Goal: Information Seeking & Learning: Learn about a topic

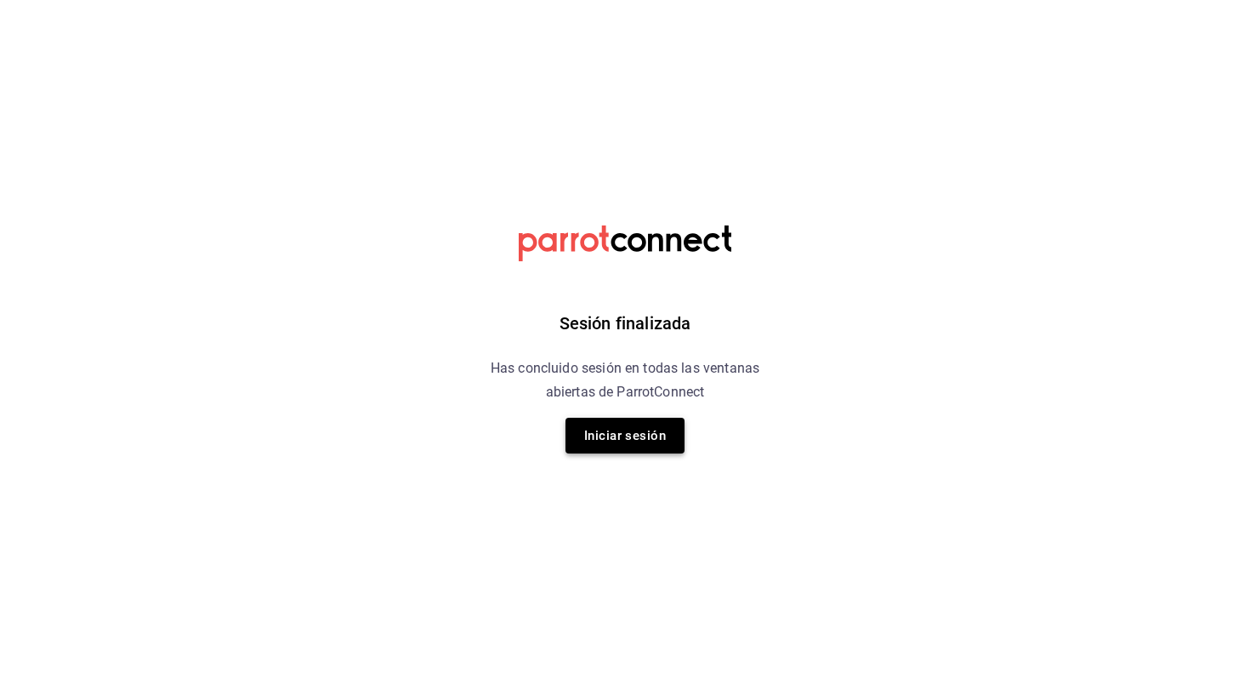
click at [610, 424] on button "Iniciar sesión" at bounding box center [625, 436] width 119 height 36
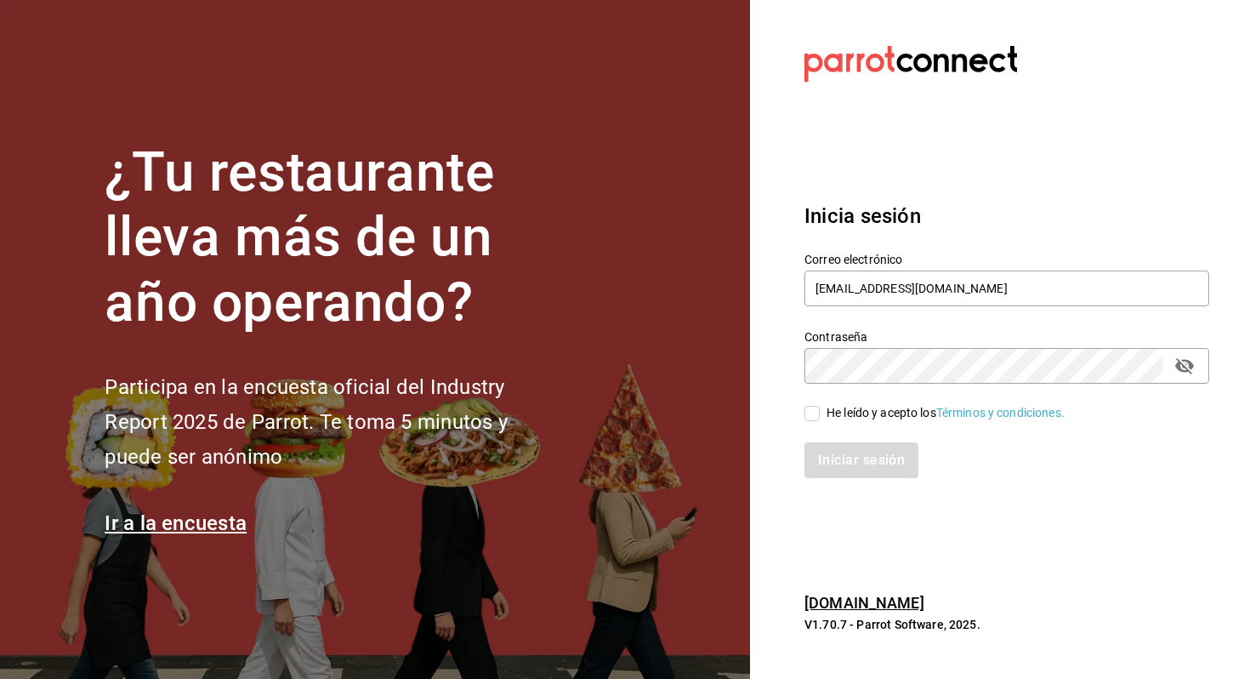
click at [826, 407] on span "He leído y acepto los Términos y condiciones." at bounding box center [942, 413] width 245 height 18
click at [820, 407] on input "He leído y acepto los Términos y condiciones." at bounding box center [811, 413] width 15 height 15
checkbox input "true"
click at [835, 461] on button "Iniciar sesión" at bounding box center [862, 460] width 116 height 36
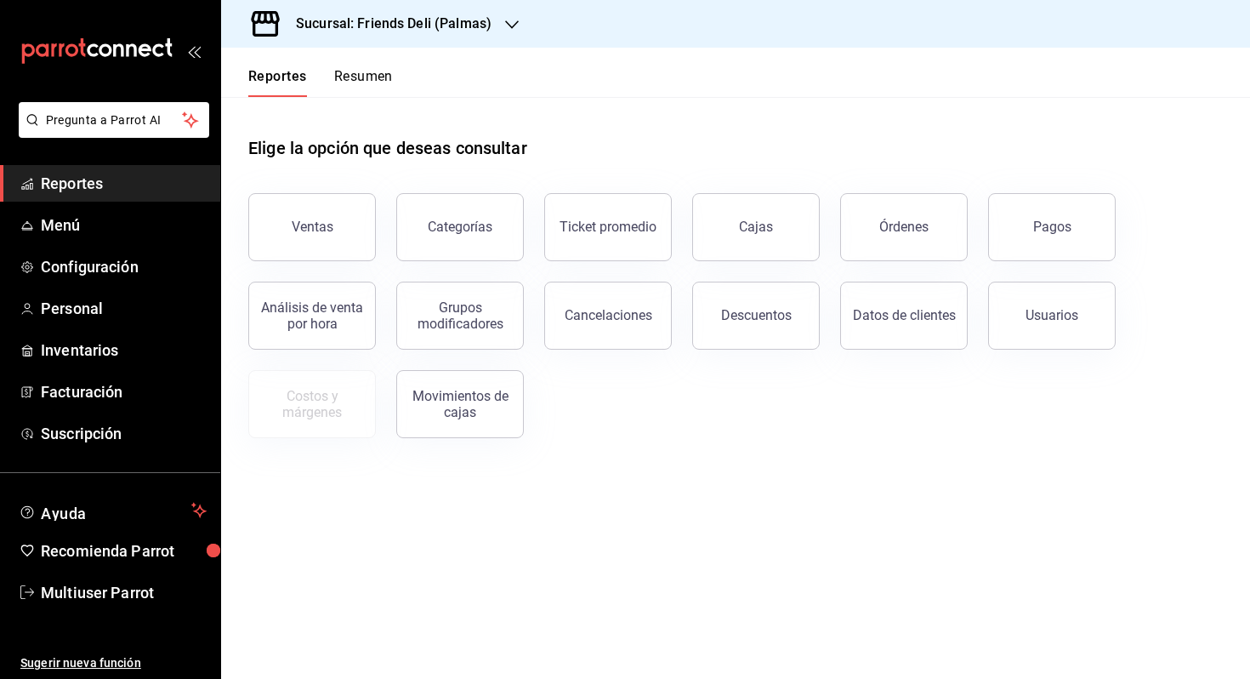
click at [378, 29] on h3 "Sucursal: Friends Deli (Palmas)" at bounding box center [386, 24] width 209 height 20
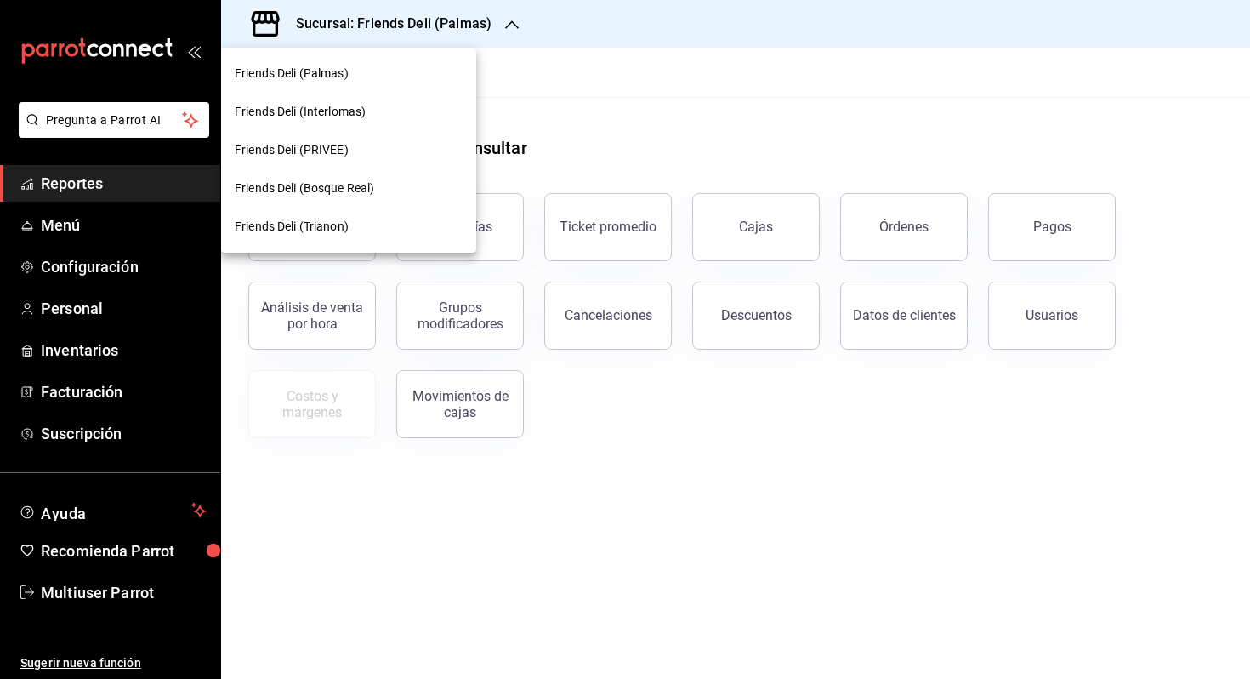
click at [599, 81] on div at bounding box center [625, 339] width 1250 height 679
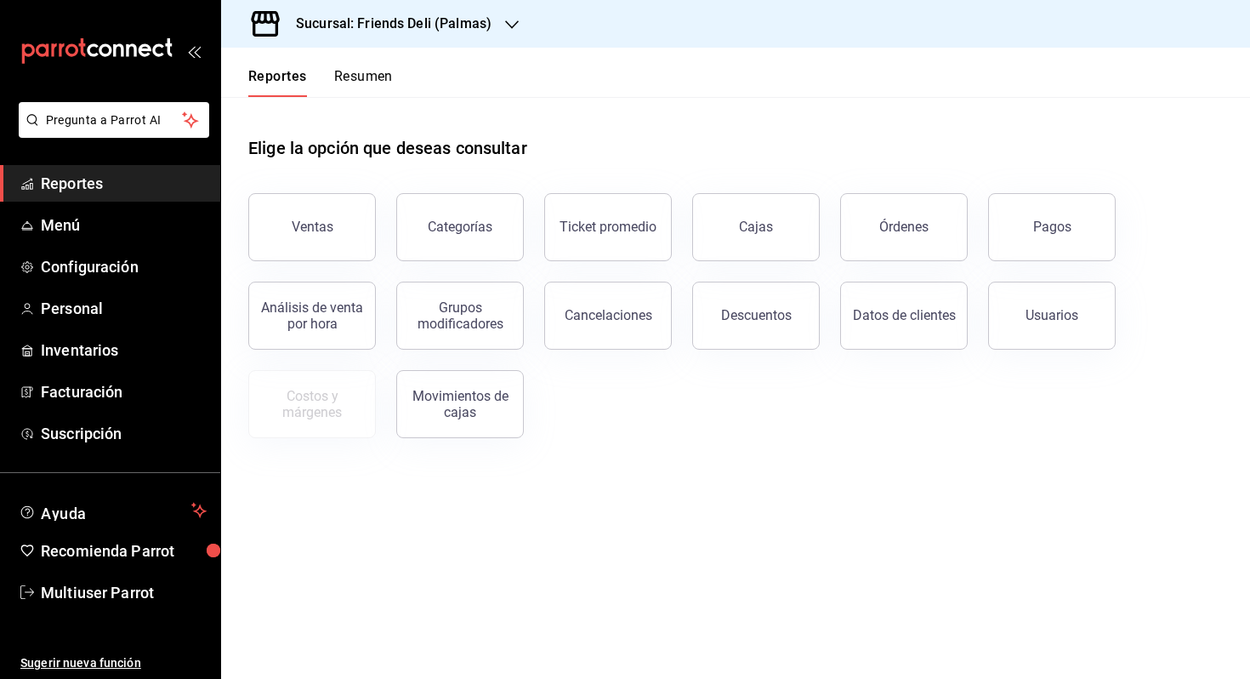
click at [384, 77] on button "Resumen" at bounding box center [363, 82] width 59 height 29
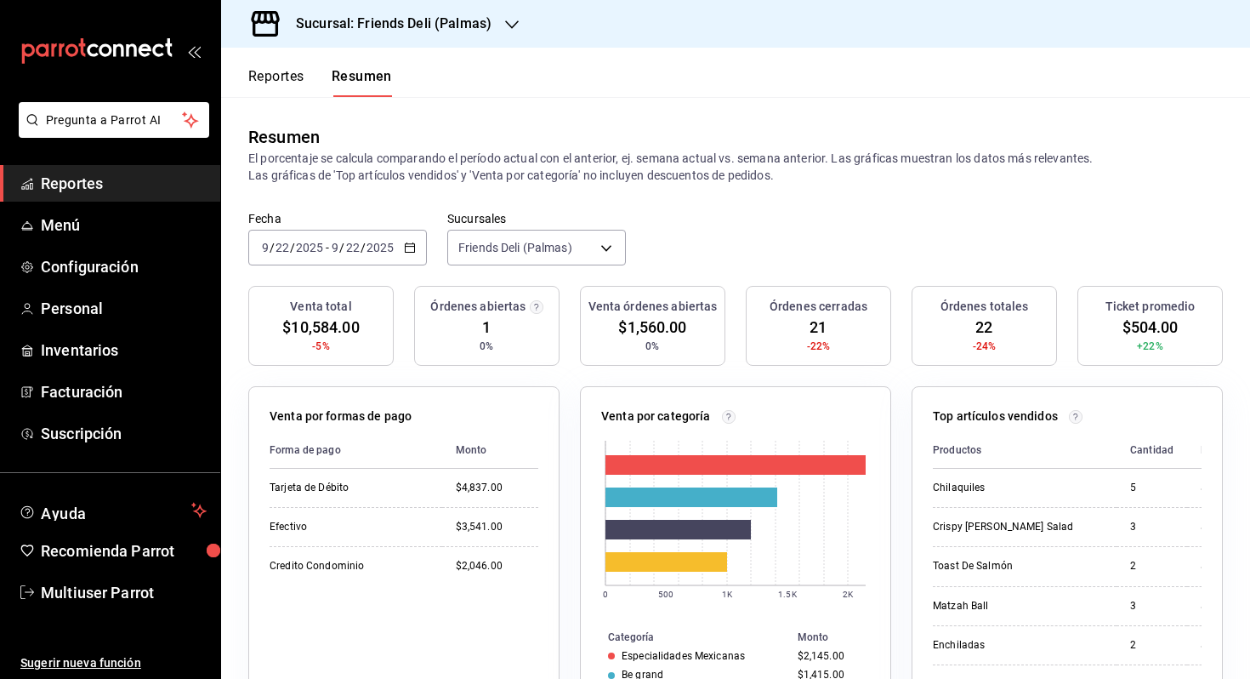
click at [293, 73] on button "Reportes" at bounding box center [276, 82] width 56 height 29
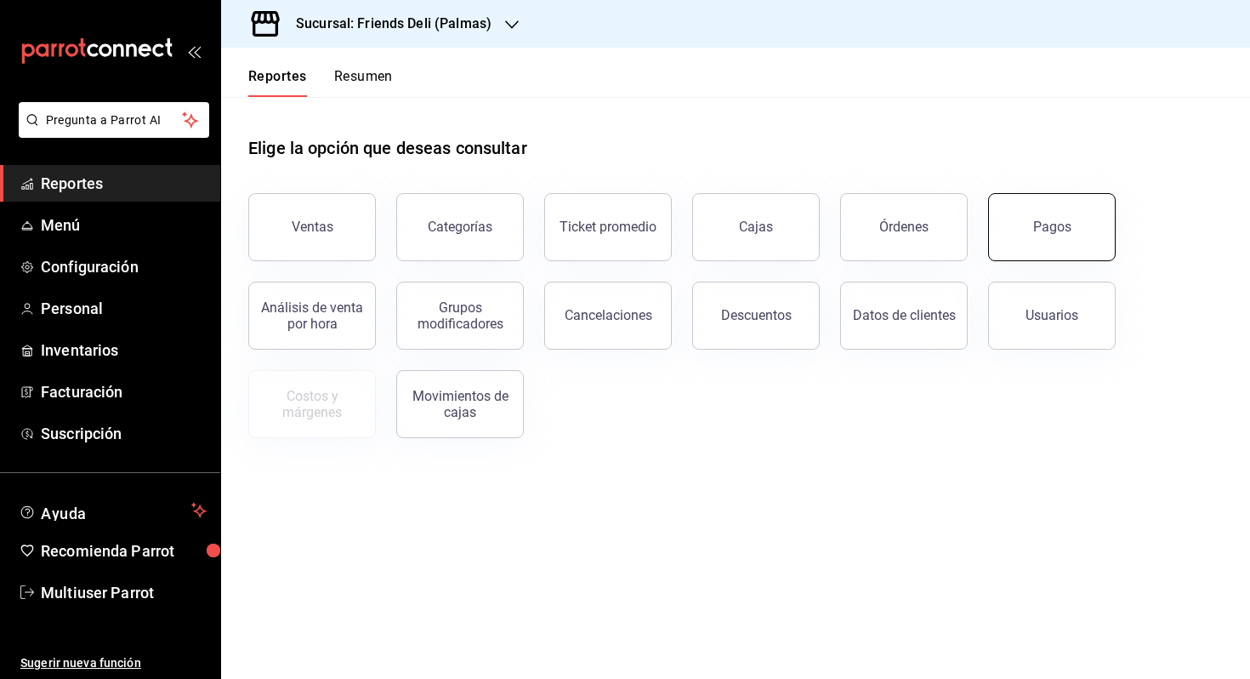
click at [1041, 246] on button "Pagos" at bounding box center [1052, 227] width 128 height 68
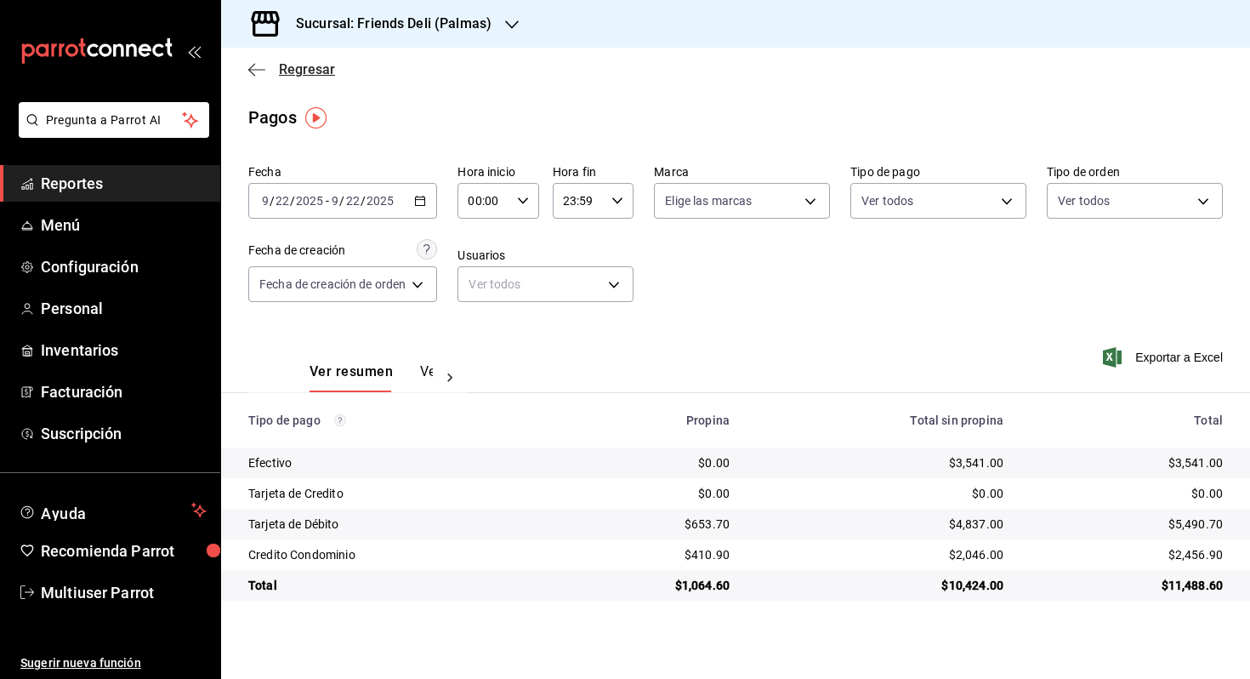
click at [268, 66] on span "Regresar" at bounding box center [291, 69] width 87 height 16
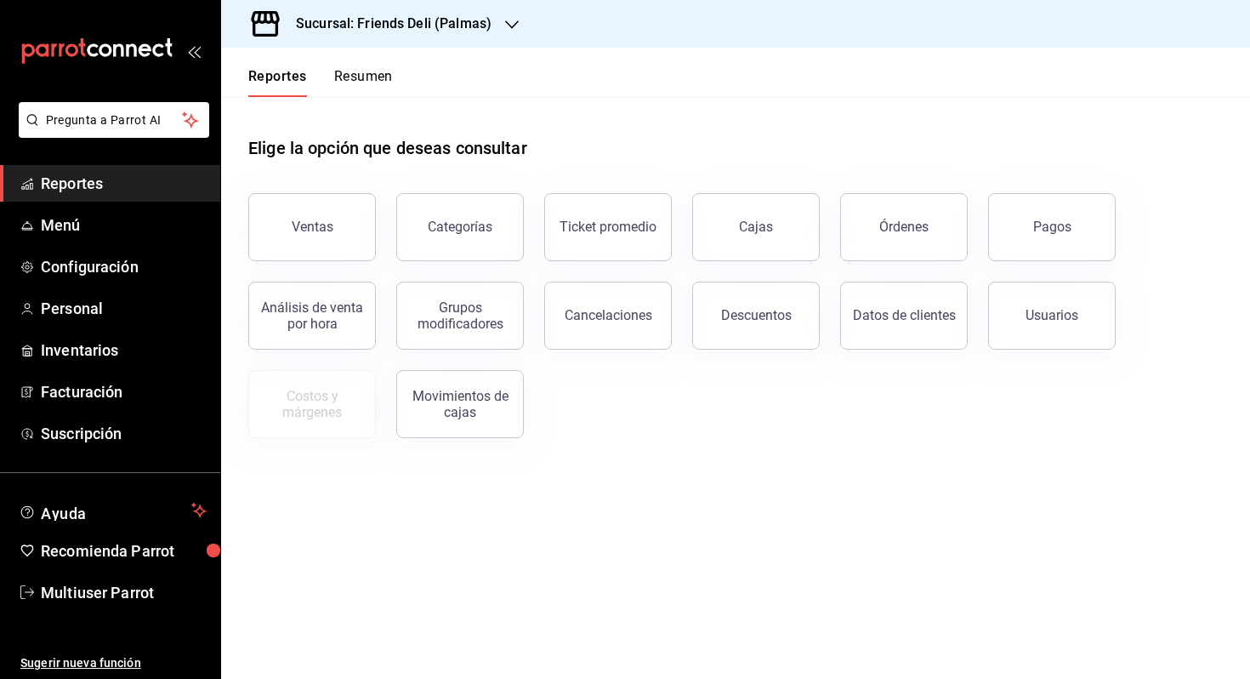
click at [358, 87] on button "Resumen" at bounding box center [363, 82] width 59 height 29
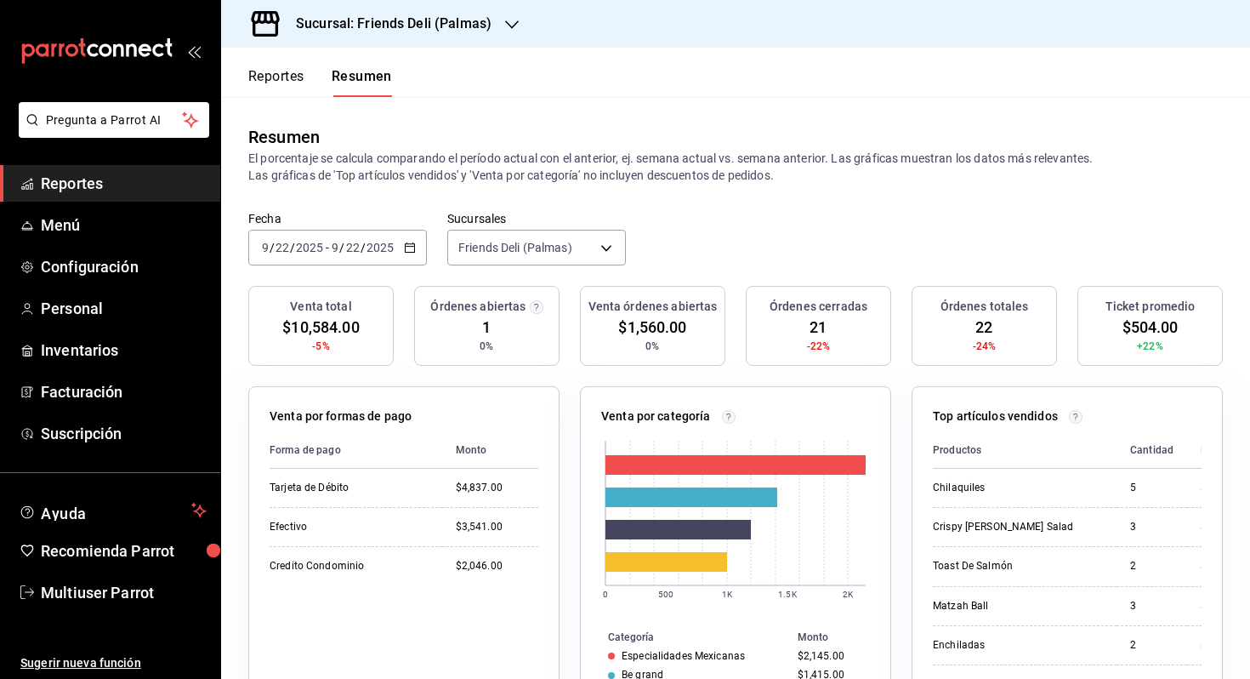
click at [294, 77] on button "Reportes" at bounding box center [276, 82] width 56 height 29
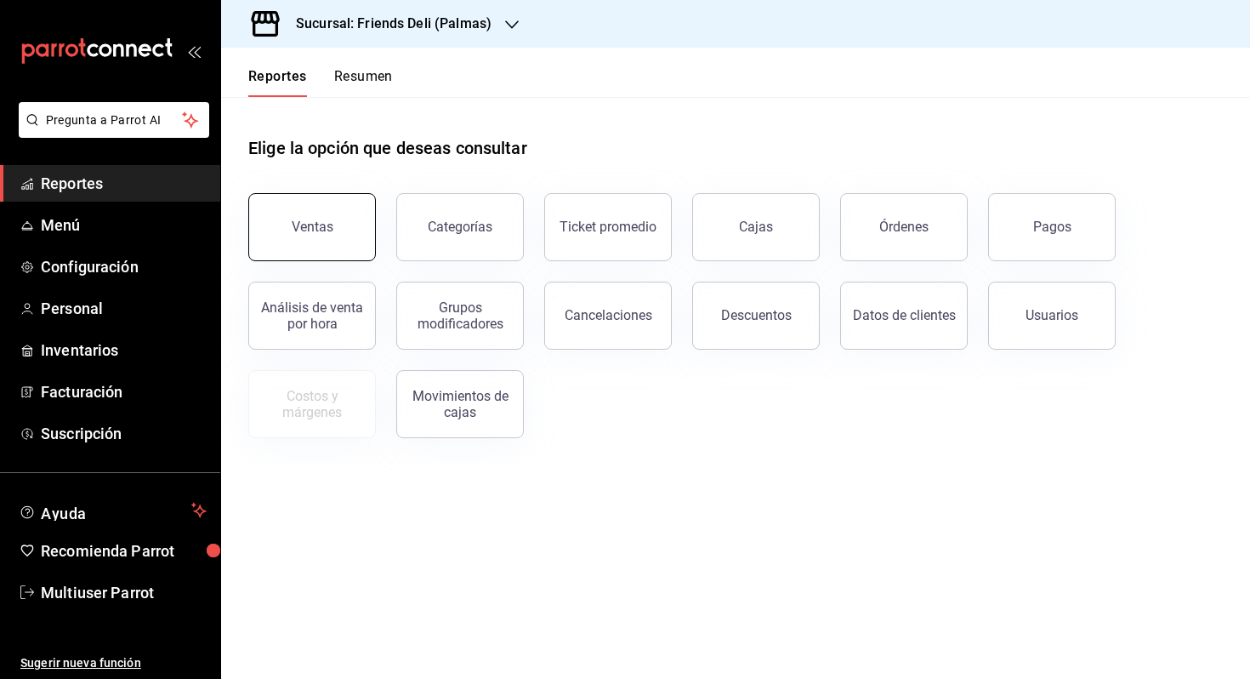
click at [345, 231] on button "Ventas" at bounding box center [312, 227] width 128 height 68
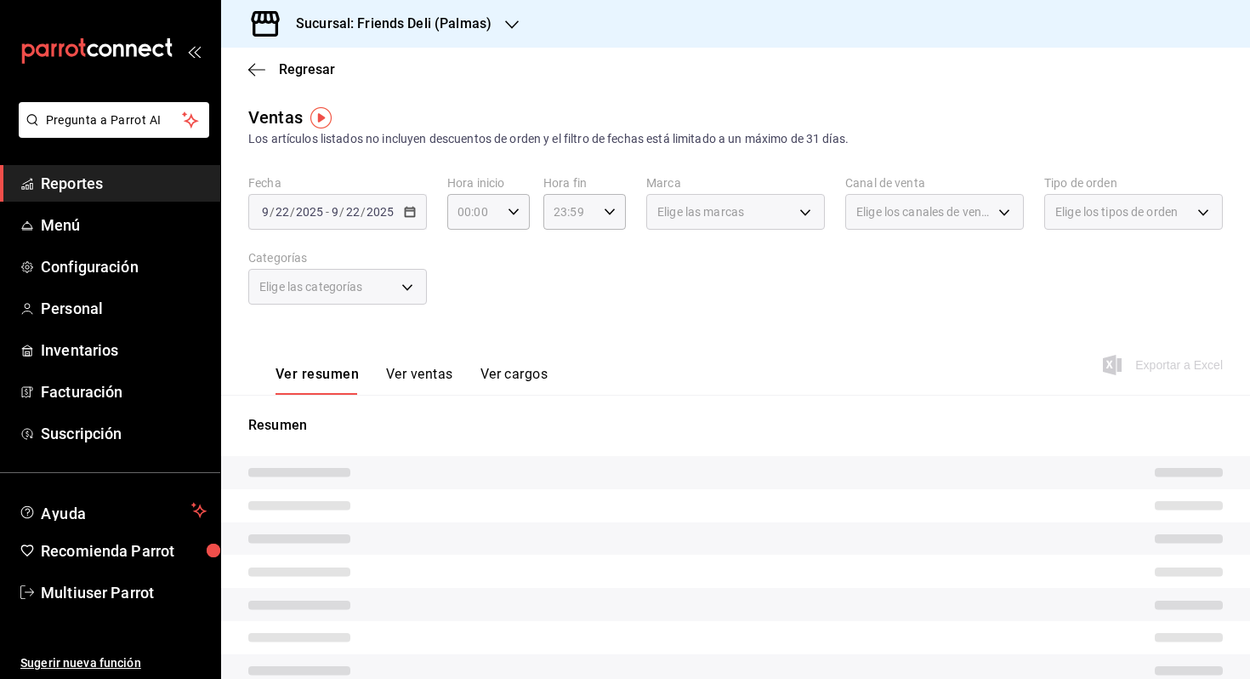
click at [428, 382] on button "Ver ventas" at bounding box center [419, 380] width 67 height 29
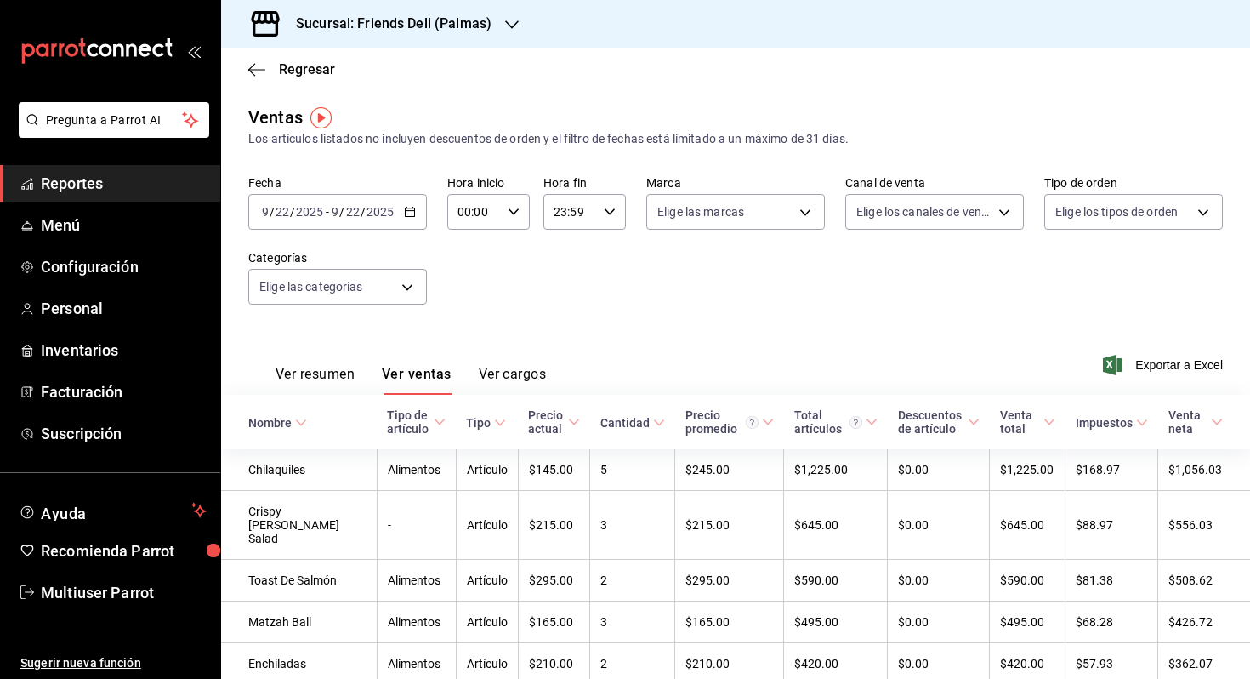
click at [379, 207] on input "2025" at bounding box center [380, 212] width 29 height 14
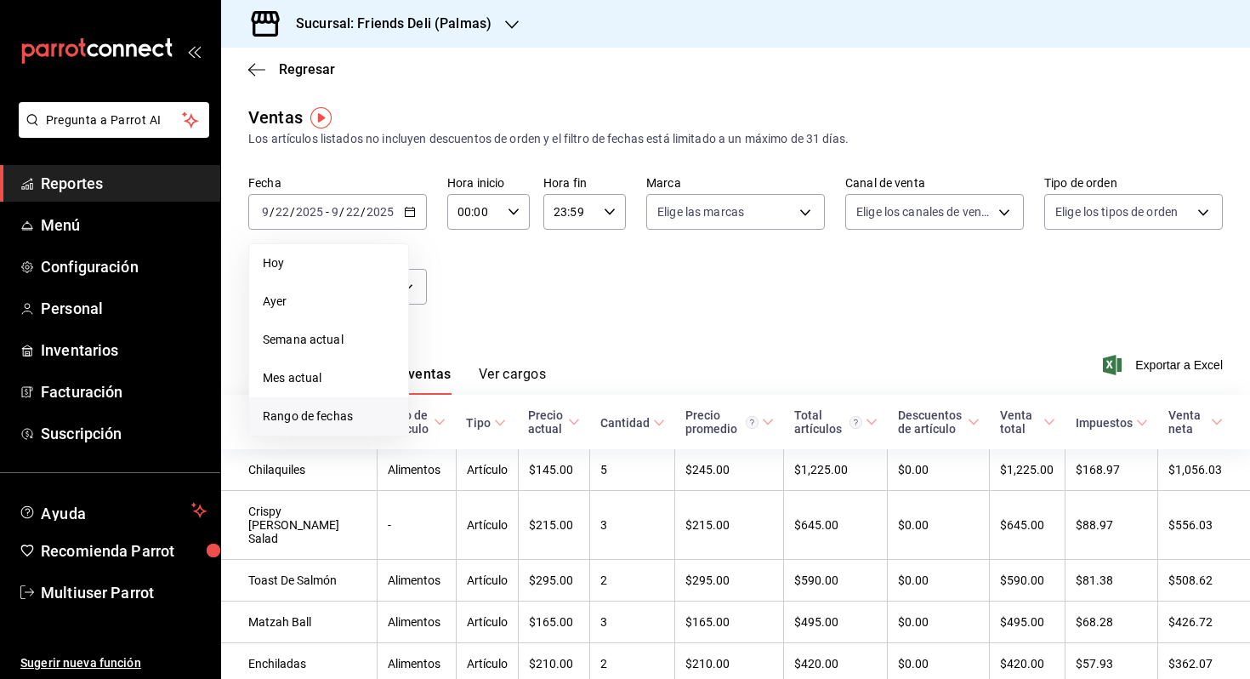
click at [354, 402] on li "Rango de fechas" at bounding box center [328, 416] width 159 height 38
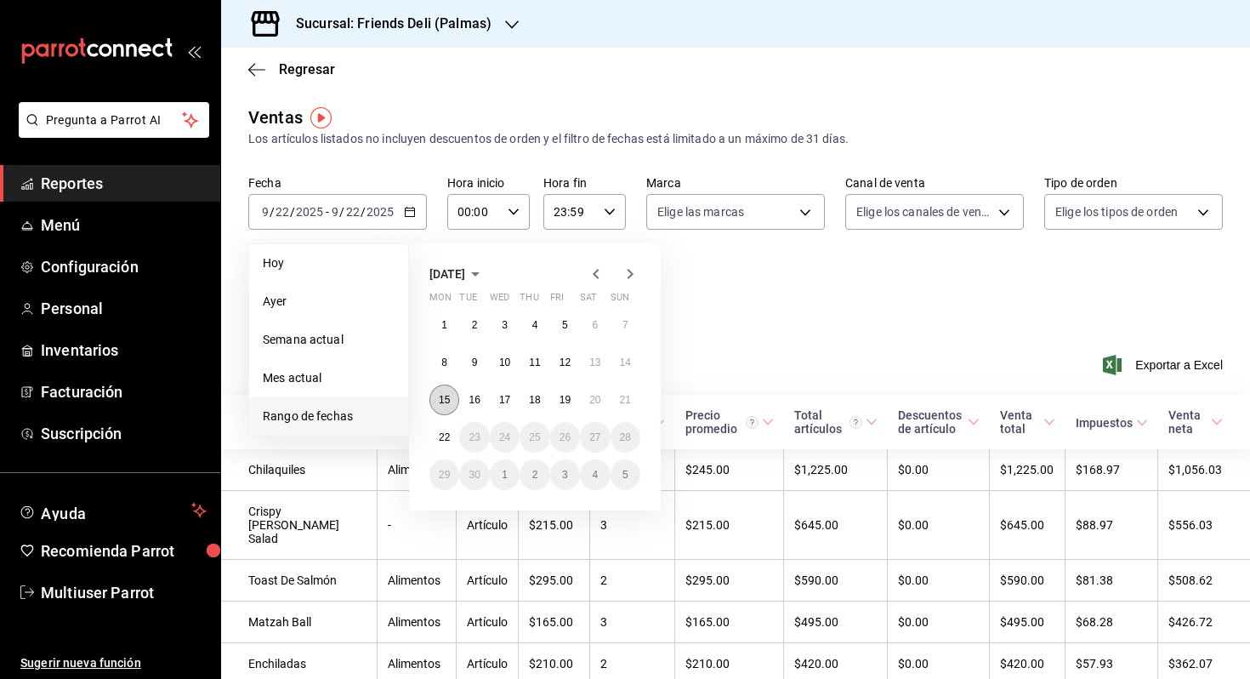
click at [444, 401] on abbr "15" at bounding box center [444, 400] width 11 height 12
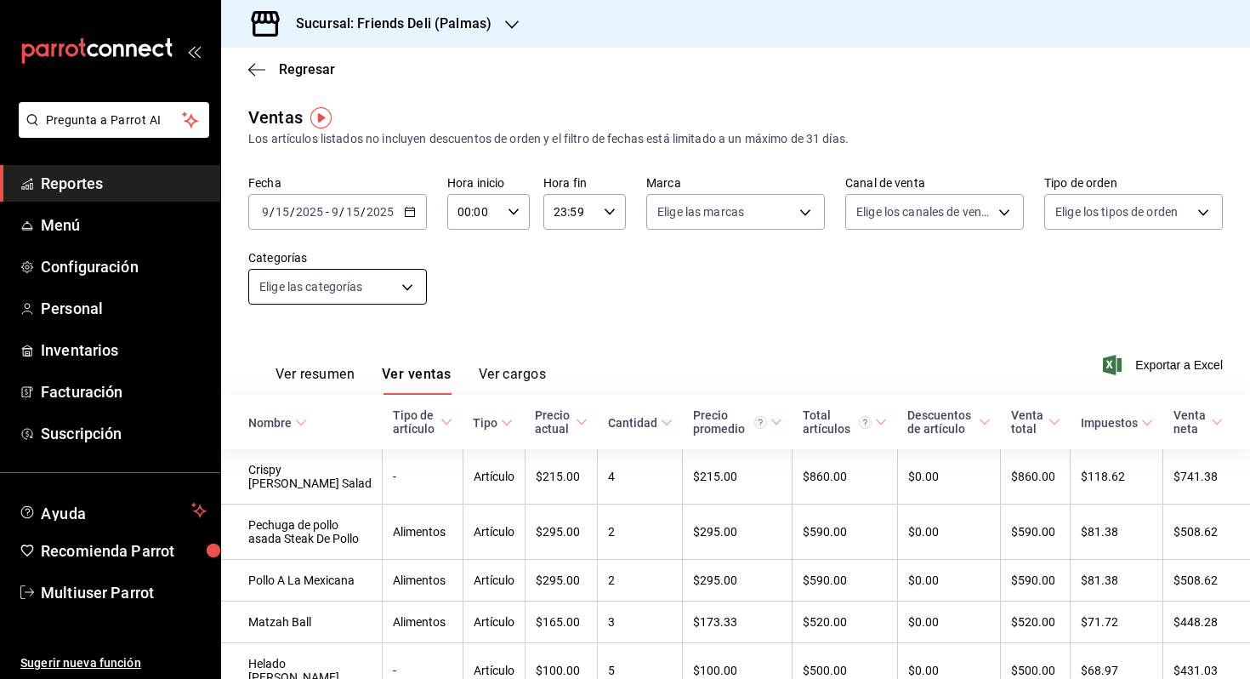
click at [394, 283] on body "Pregunta a Parrot AI Reportes Menú Configuración Personal Inventarios Facturaci…" at bounding box center [625, 339] width 1250 height 679
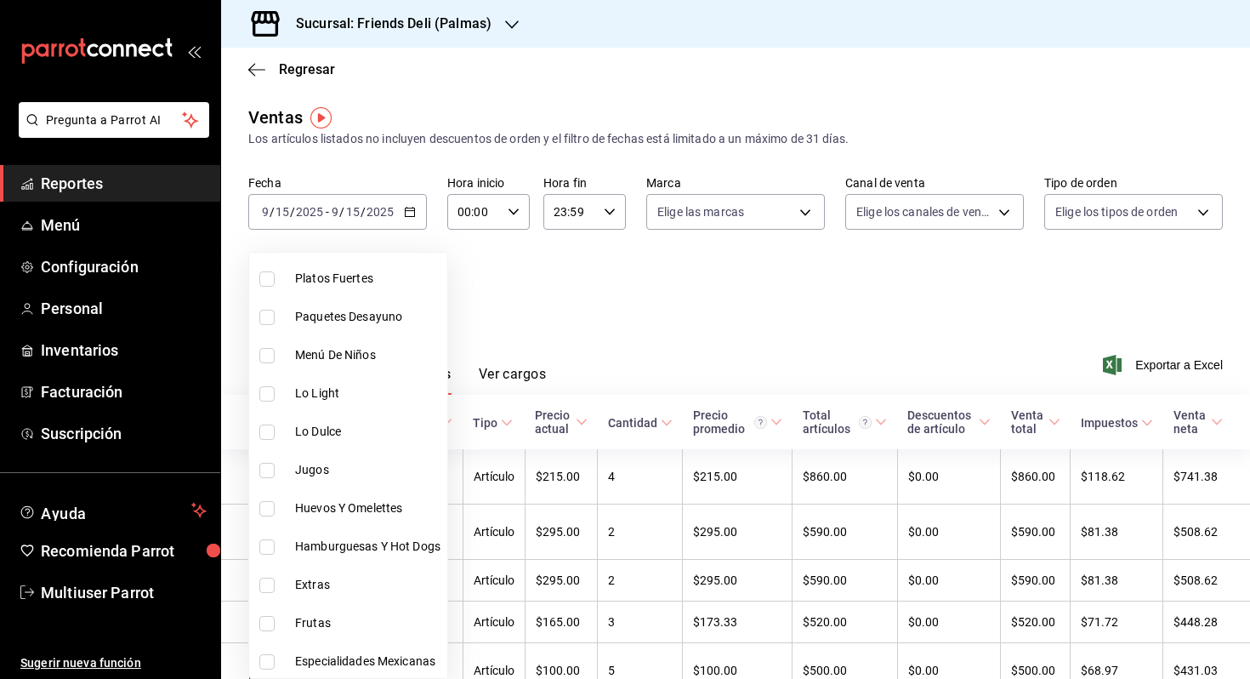
scroll to position [668, 0]
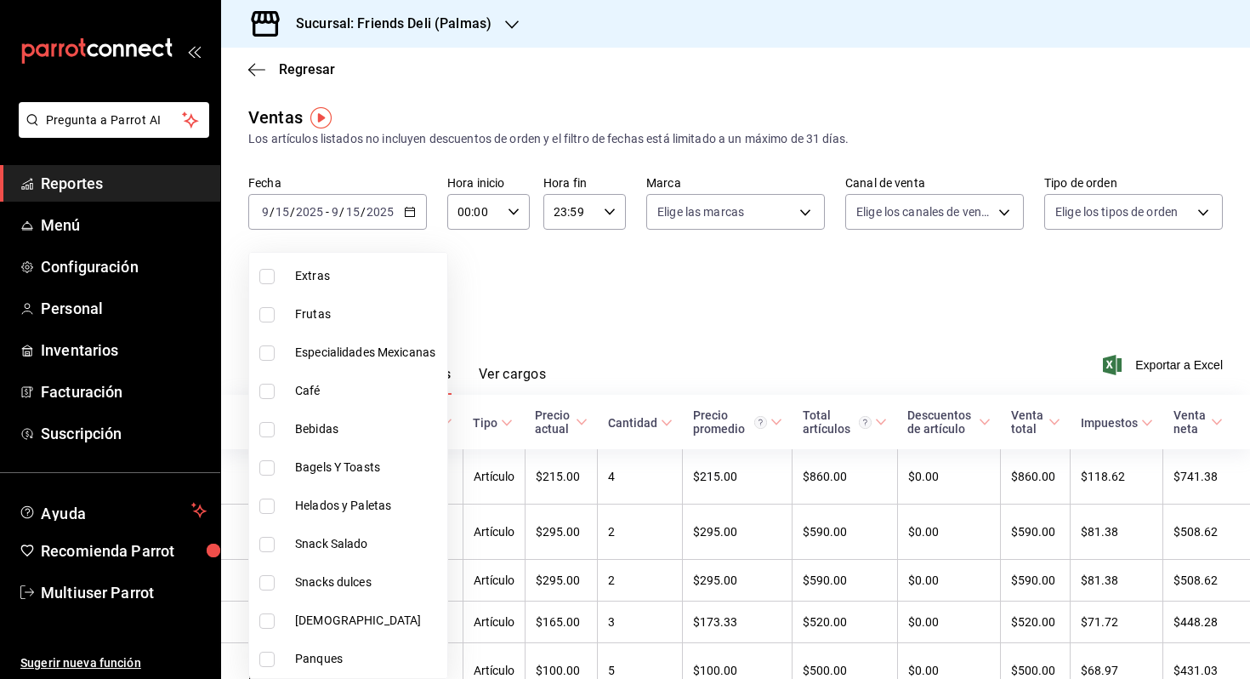
click at [388, 505] on span "Helados y Paletas" at bounding box center [367, 506] width 145 height 18
type input "ee5ee94b-3fe5-4e4f-8f62-9d252fa18543"
checkbox input "true"
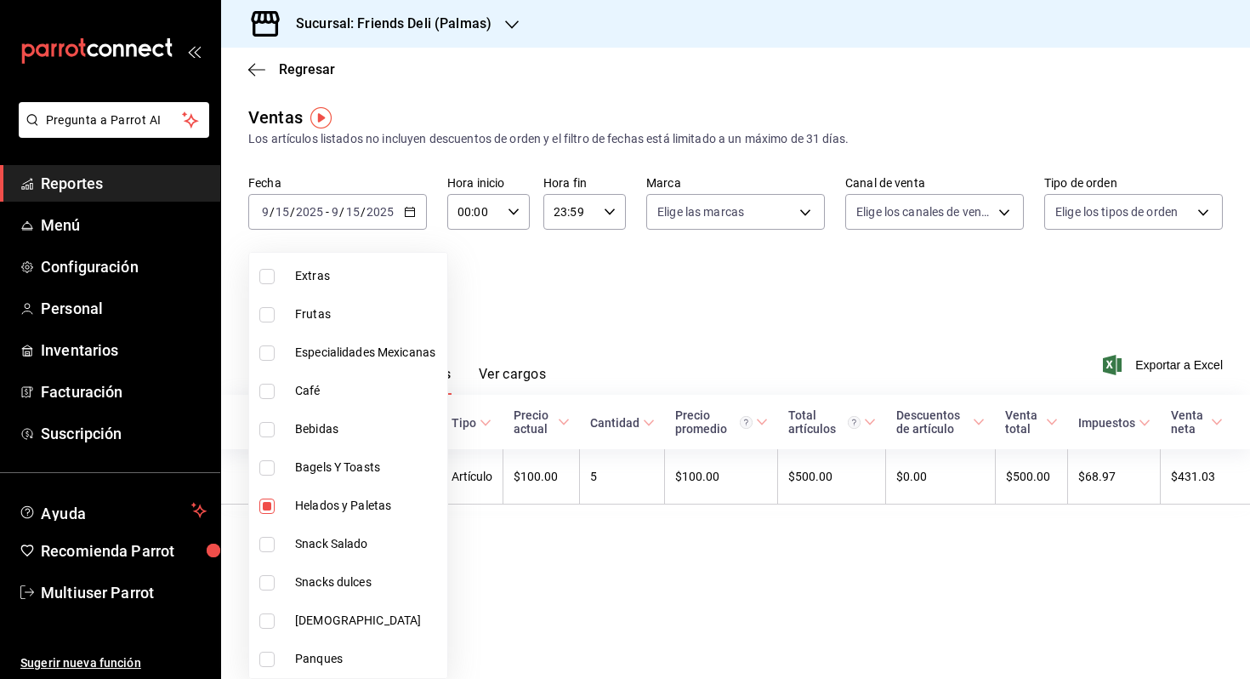
click at [586, 282] on div at bounding box center [625, 339] width 1250 height 679
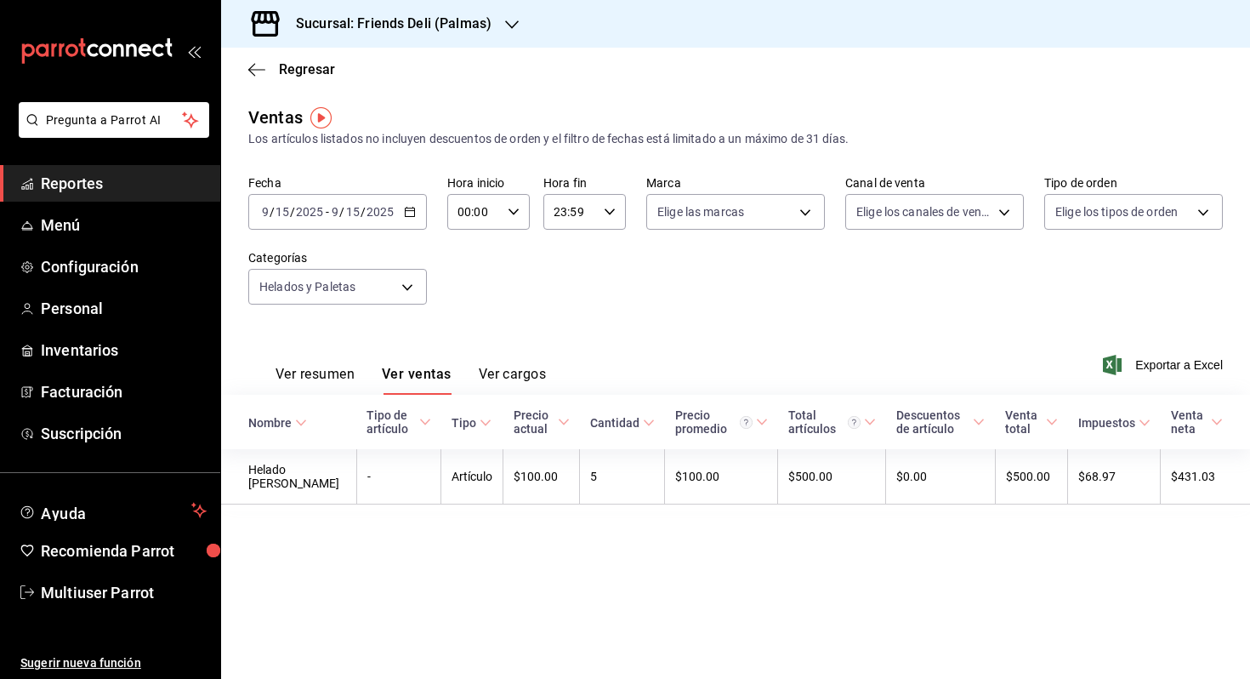
click at [383, 210] on input "2025" at bounding box center [380, 212] width 29 height 14
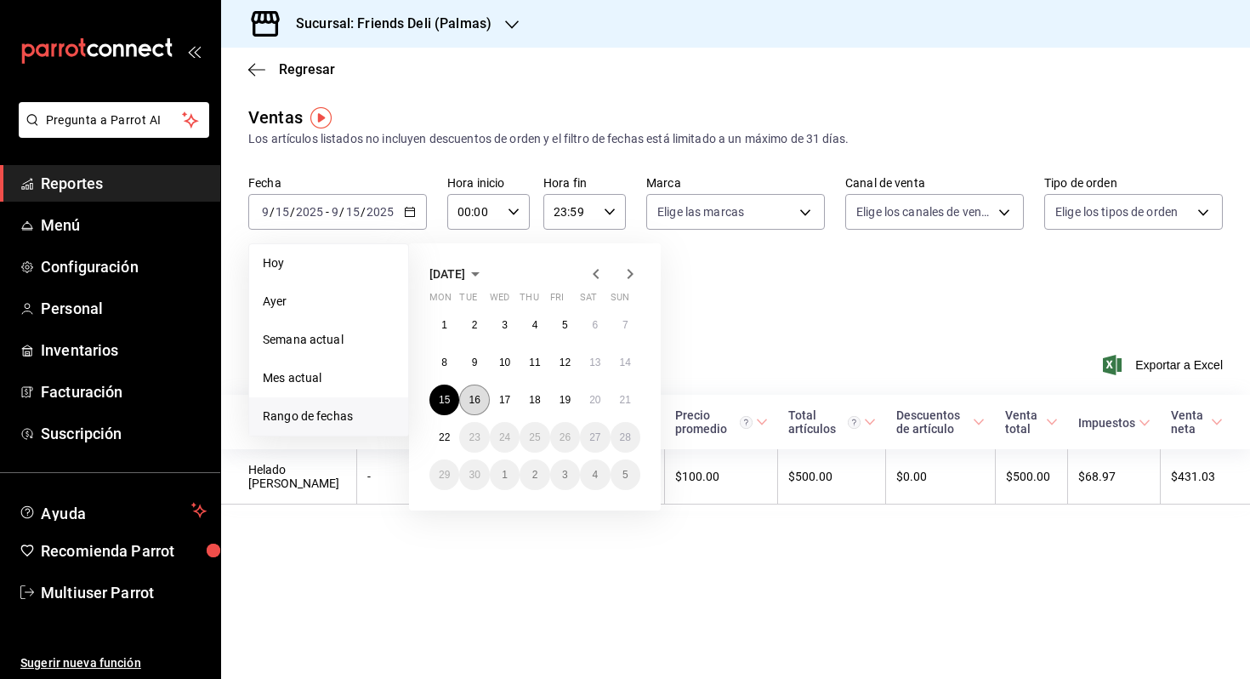
click at [469, 394] on abbr "16" at bounding box center [474, 400] width 11 height 12
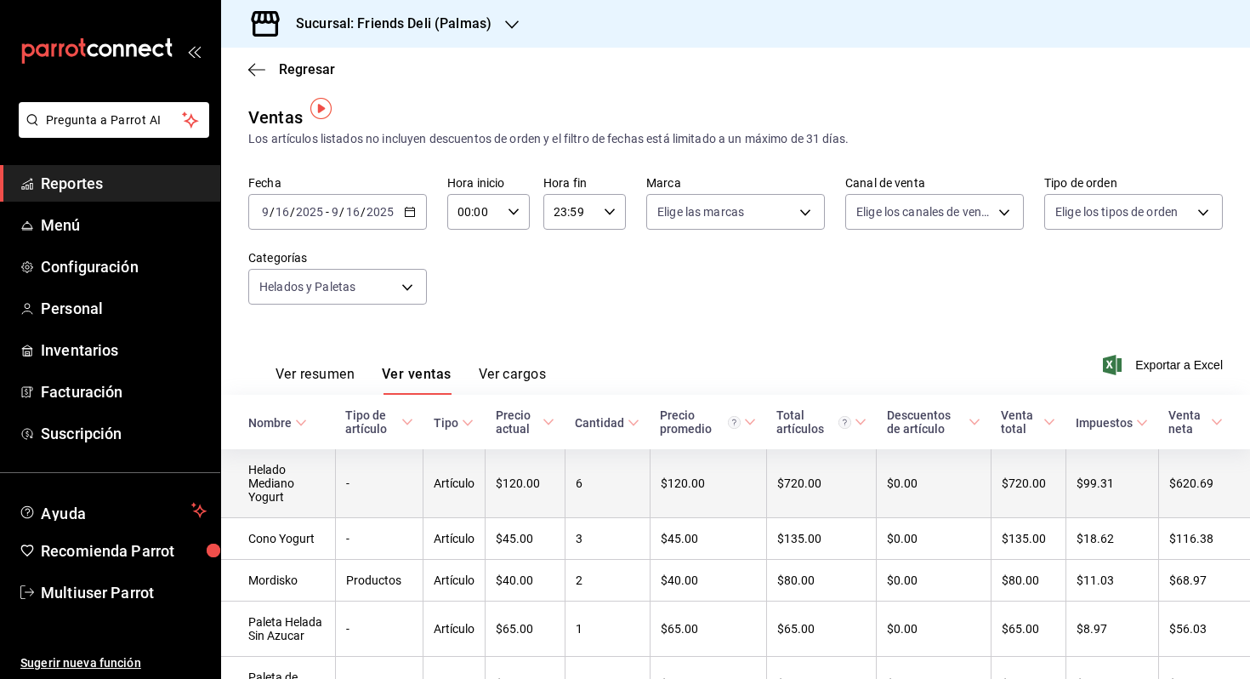
scroll to position [99, 0]
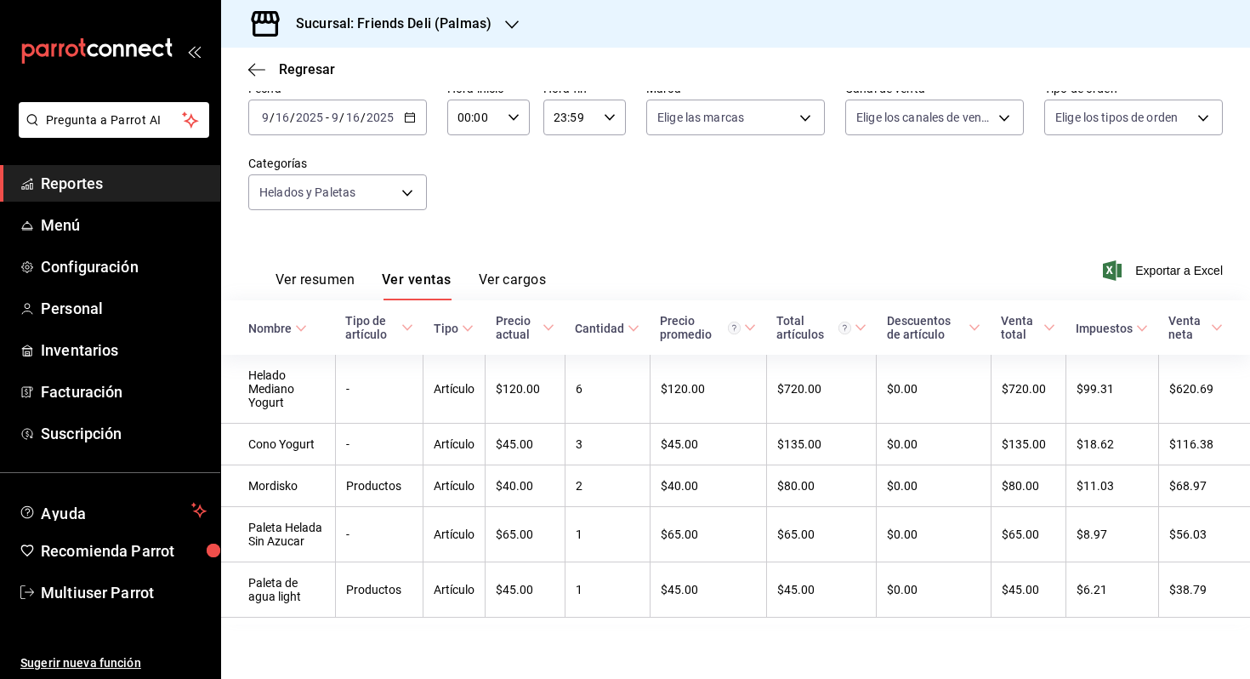
click at [401, 114] on div "[DATE] [DATE] - [DATE] [DATE]" at bounding box center [337, 117] width 179 height 36
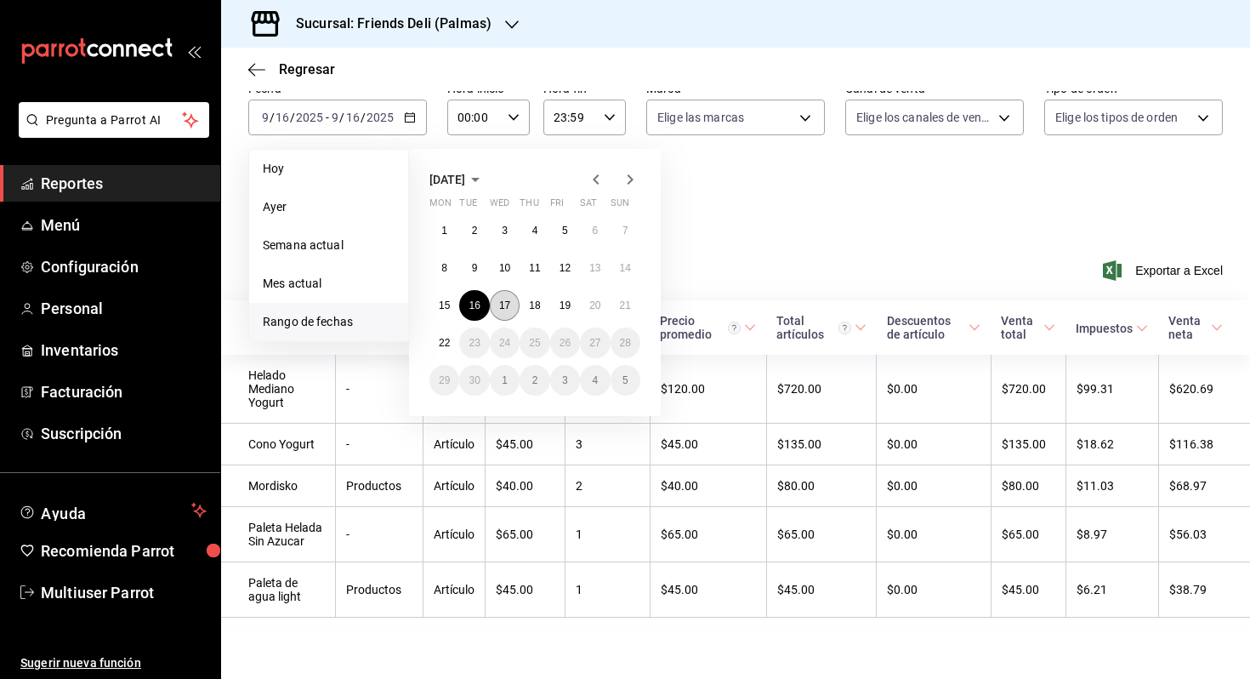
click at [495, 301] on button "17" at bounding box center [505, 305] width 30 height 31
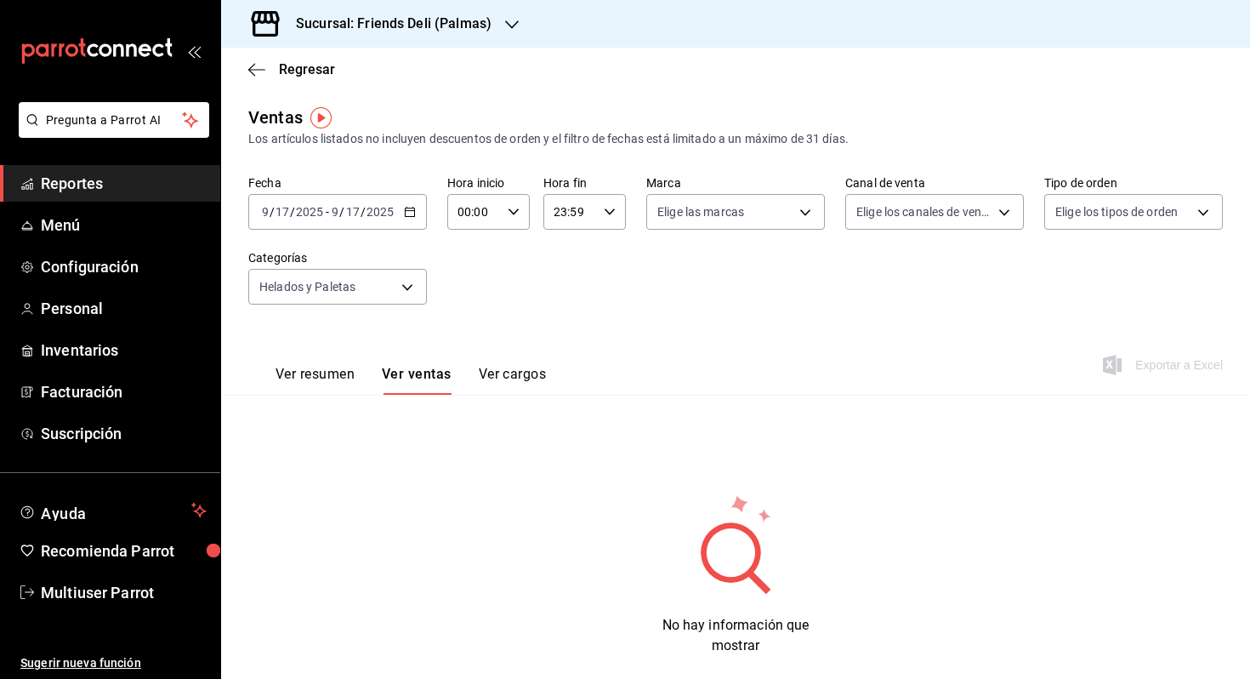
click at [413, 207] on icon "button" at bounding box center [410, 212] width 12 height 12
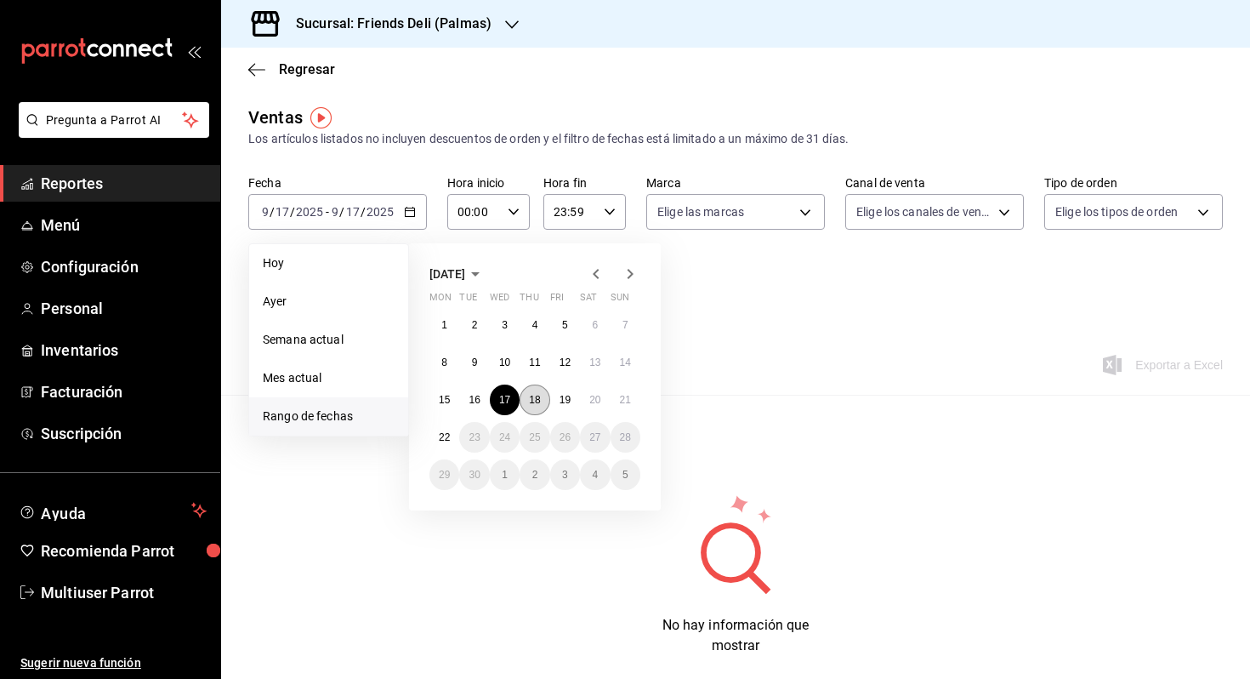
click at [533, 398] on abbr "18" at bounding box center [534, 400] width 11 height 12
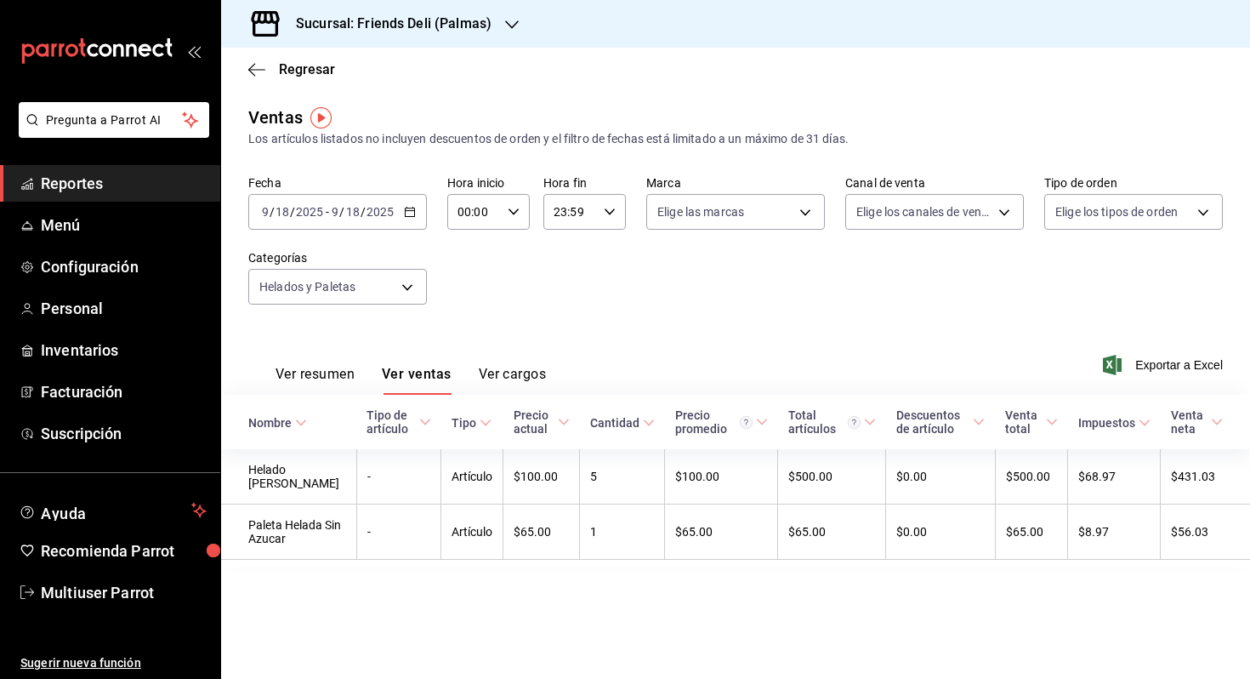
click at [394, 196] on div "[DATE] [DATE] - [DATE] [DATE]" at bounding box center [337, 212] width 179 height 36
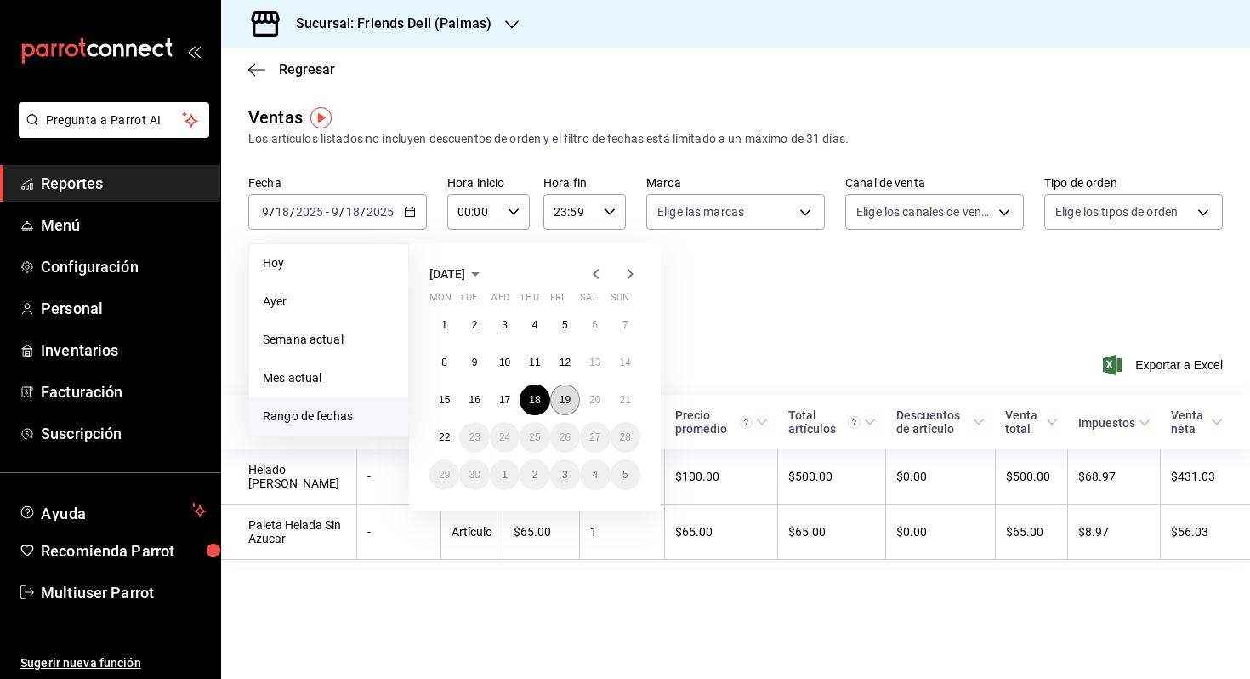
click at [571, 403] on button "19" at bounding box center [565, 399] width 30 height 31
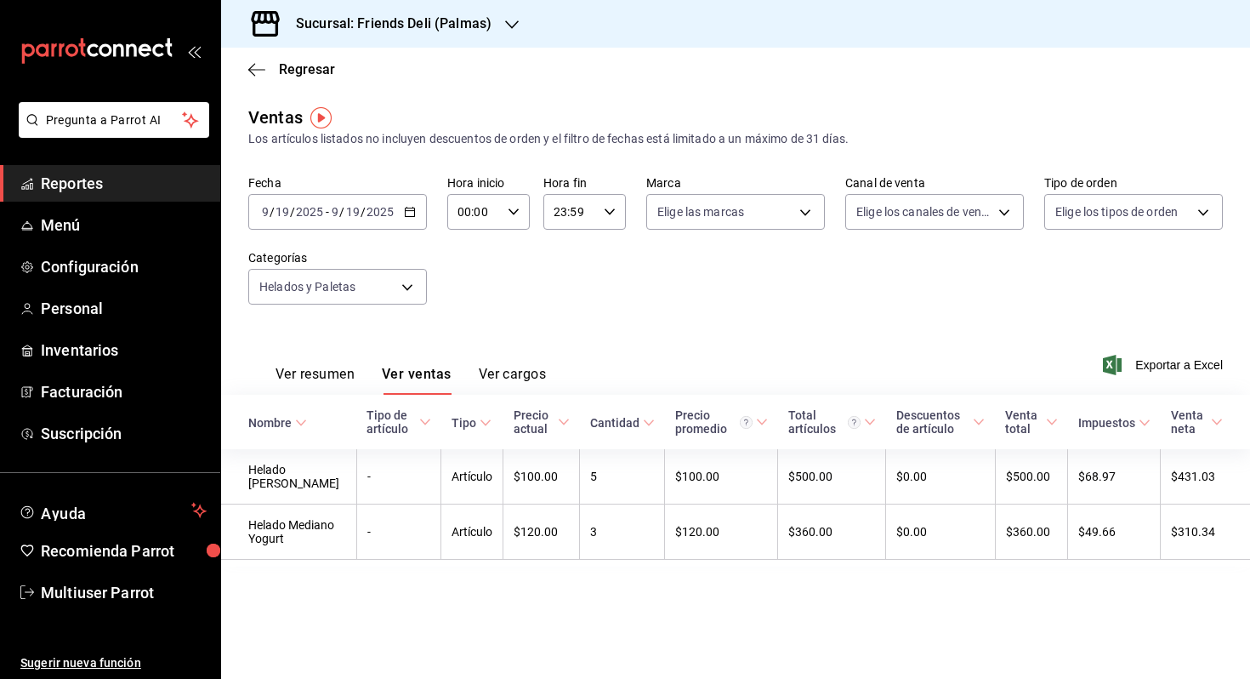
click at [386, 214] on input "2025" at bounding box center [380, 212] width 29 height 14
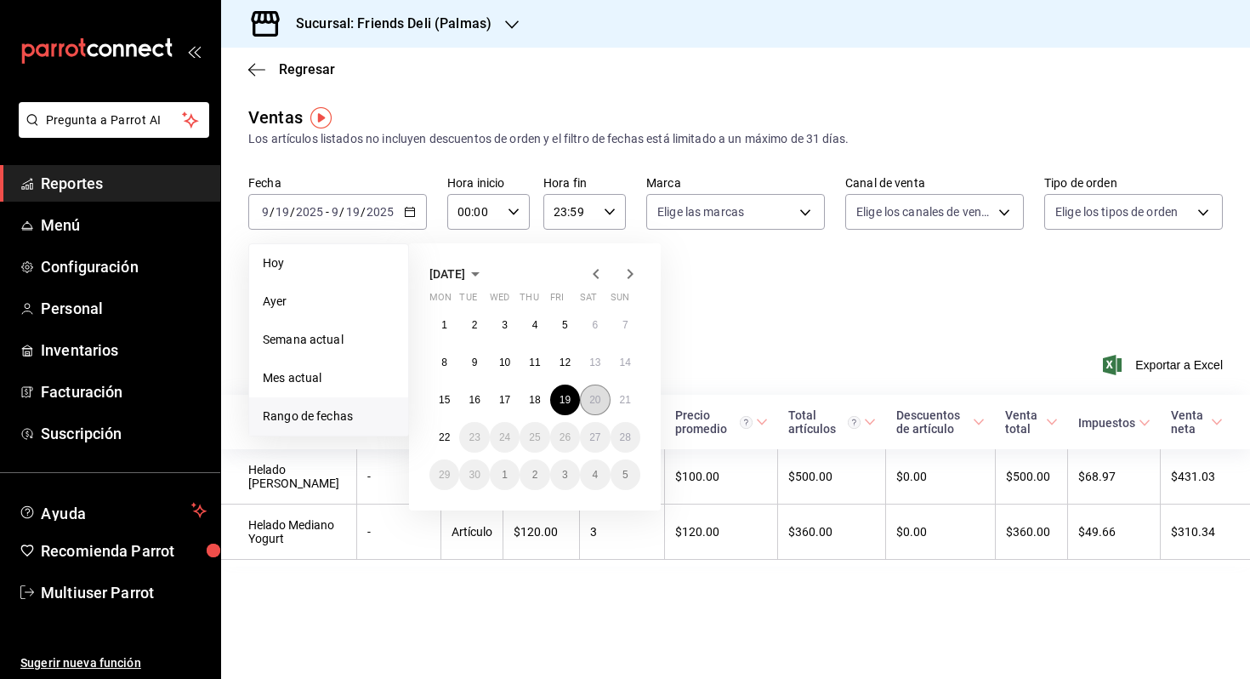
click at [594, 395] on abbr "20" at bounding box center [594, 400] width 11 height 12
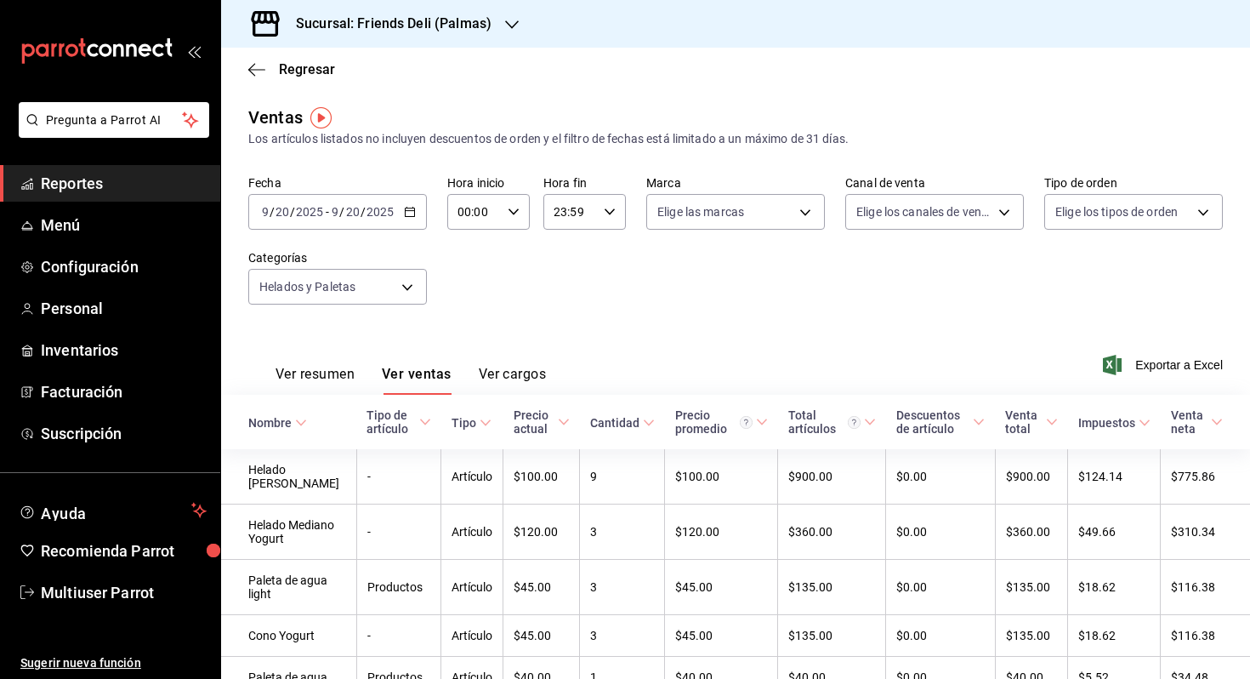
click at [393, 210] on input "2025" at bounding box center [380, 212] width 29 height 14
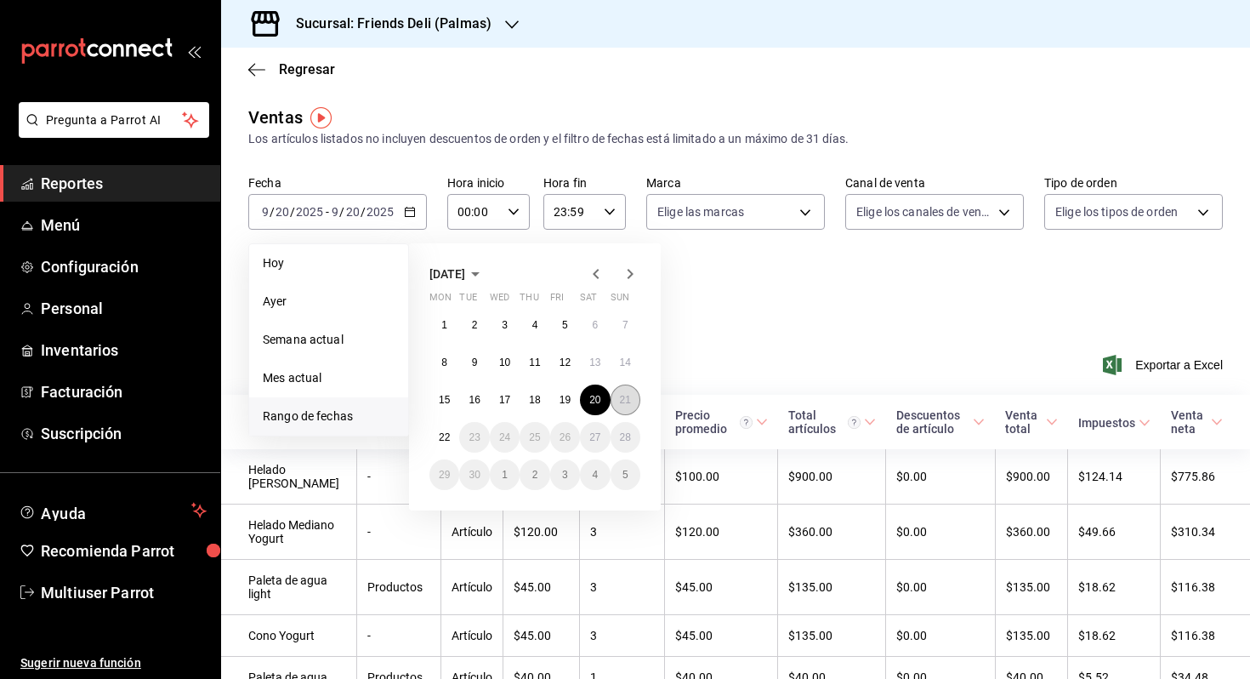
click at [626, 390] on button "21" at bounding box center [626, 399] width 30 height 31
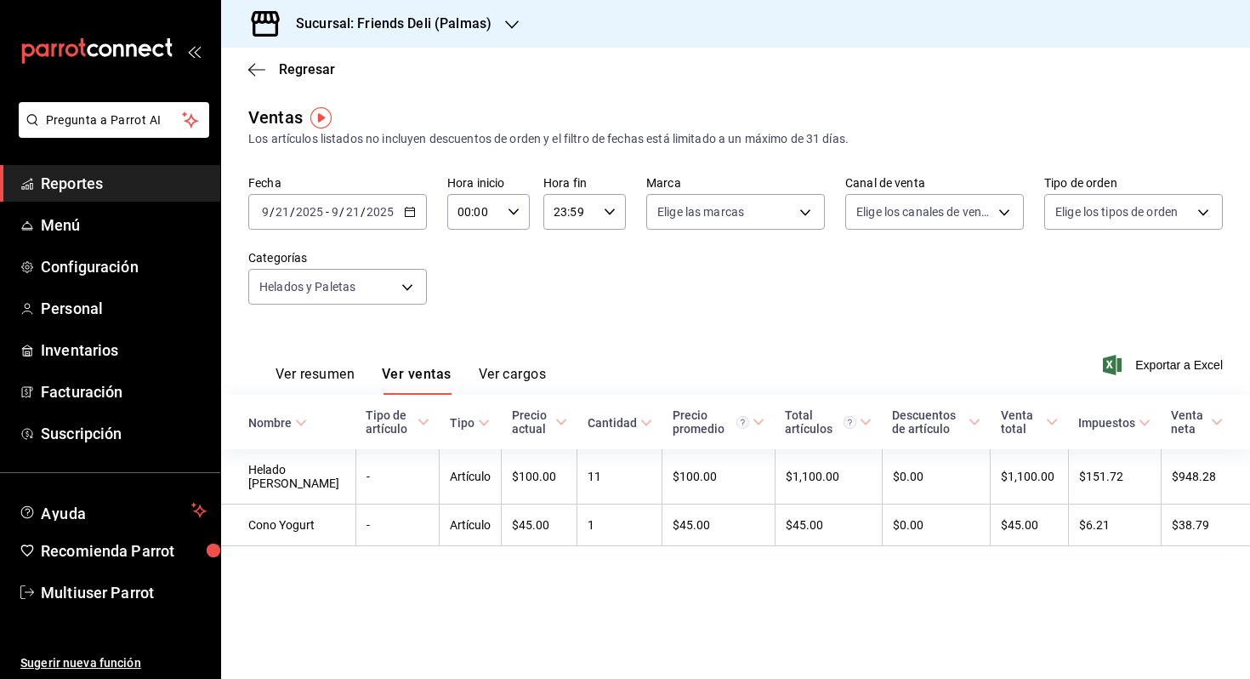
click at [384, 213] on input "2025" at bounding box center [380, 212] width 29 height 14
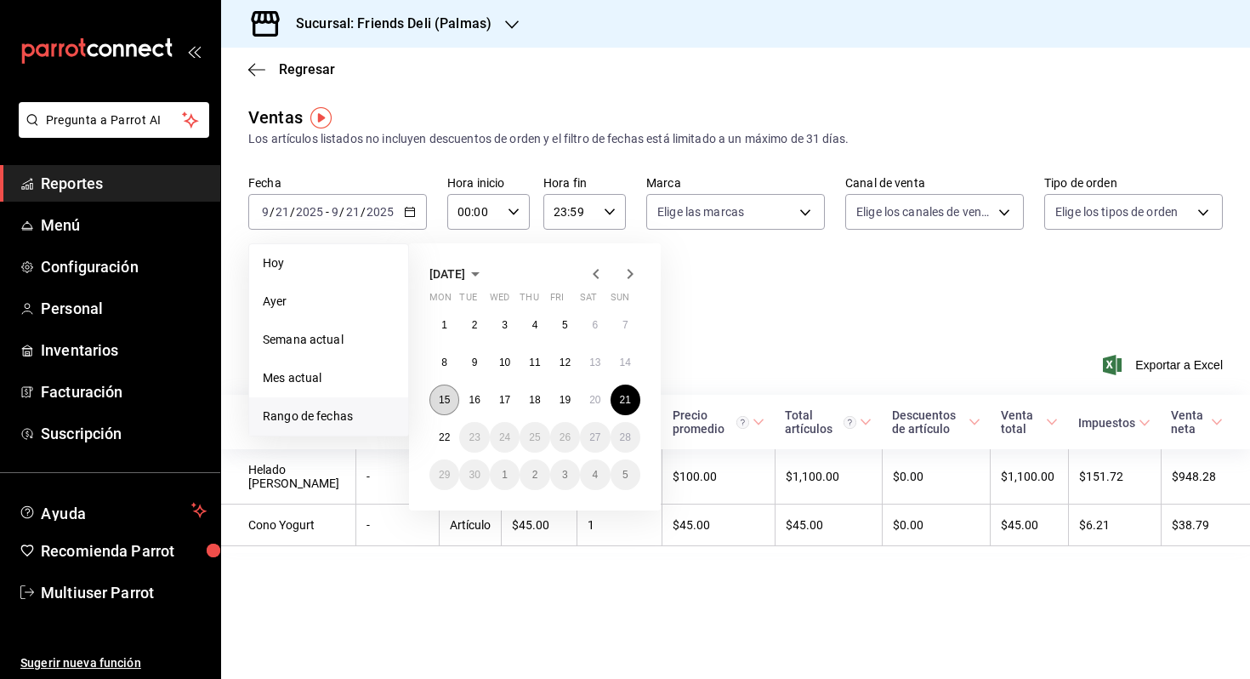
click at [452, 398] on button "15" at bounding box center [444, 399] width 30 height 31
click at [614, 398] on button "21" at bounding box center [626, 399] width 30 height 31
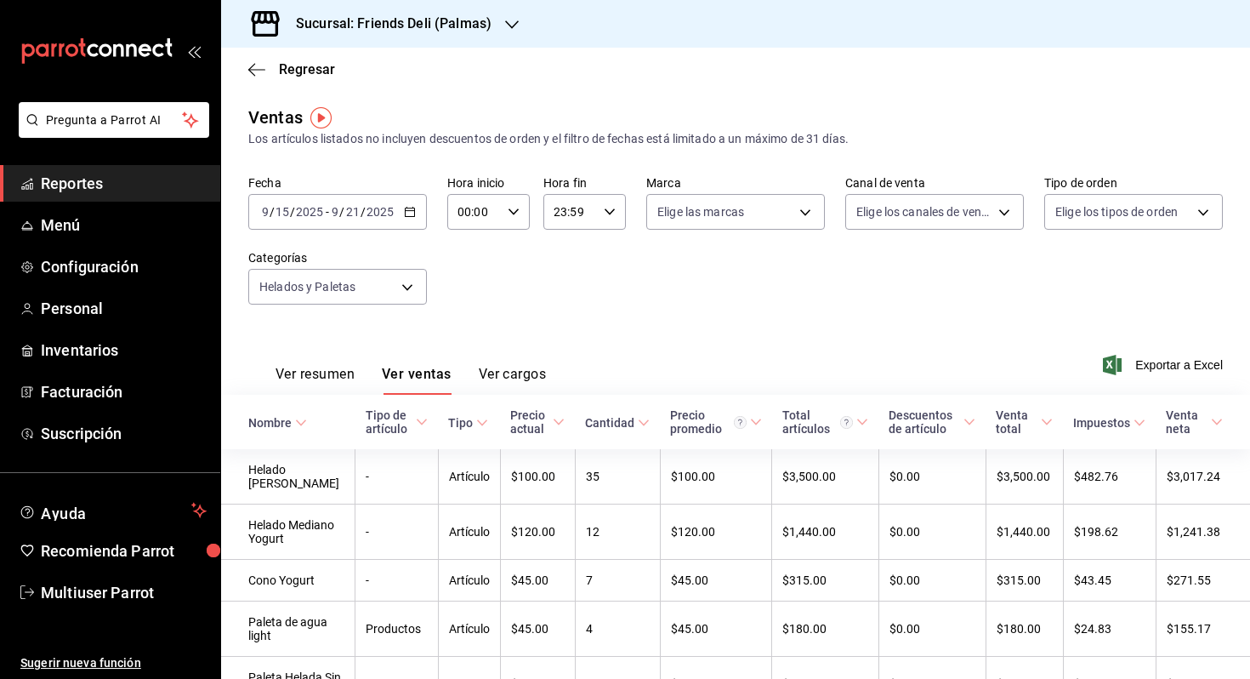
click at [396, 215] on div "[DATE] [DATE] - [DATE] [DATE]" at bounding box center [337, 212] width 179 height 36
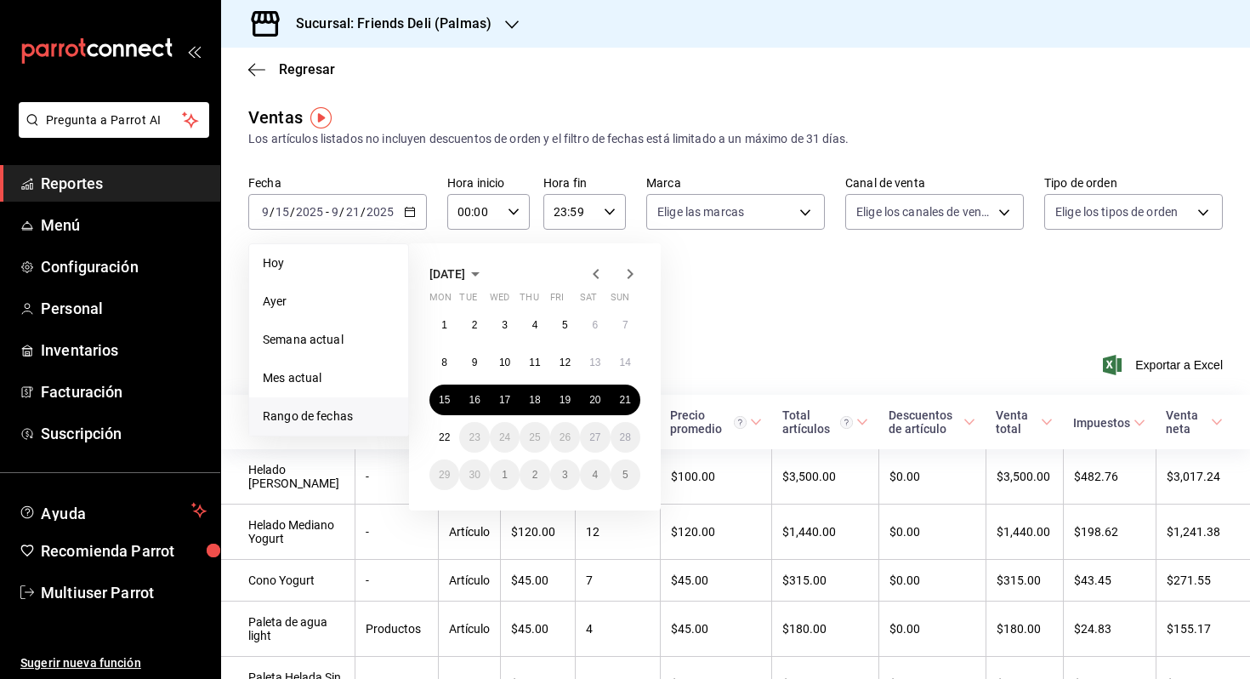
click at [777, 349] on div "Ver resumen Ver ventas Ver cargos Exportar a Excel" at bounding box center [735, 360] width 1029 height 70
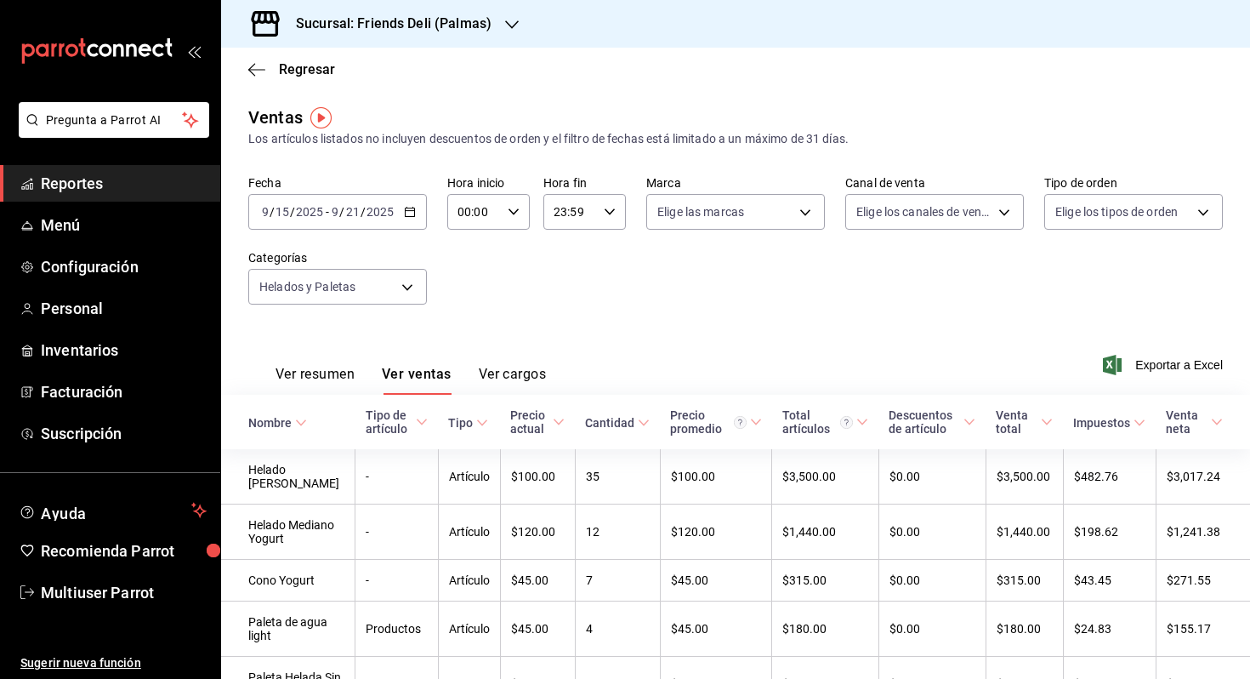
click at [474, 16] on h3 "Sucursal: Friends Deli (Palmas)" at bounding box center [386, 24] width 209 height 20
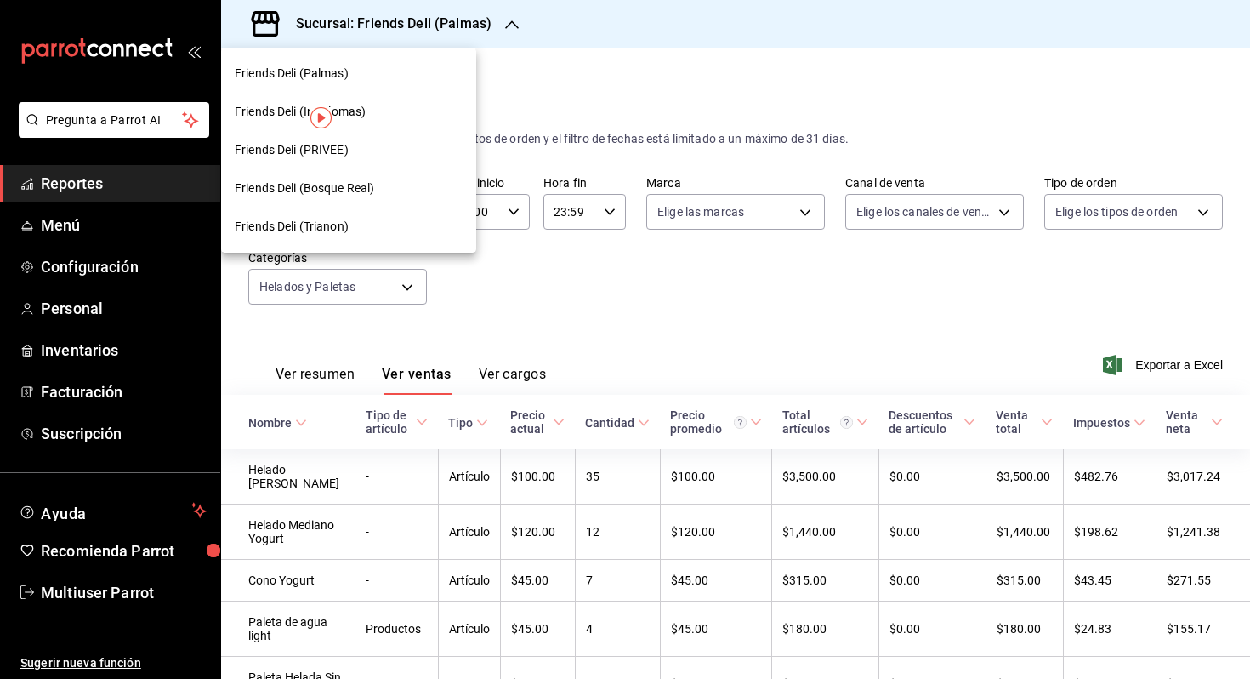
click at [429, 139] on div "Friends Deli (PRIVEE)" at bounding box center [348, 150] width 255 height 38
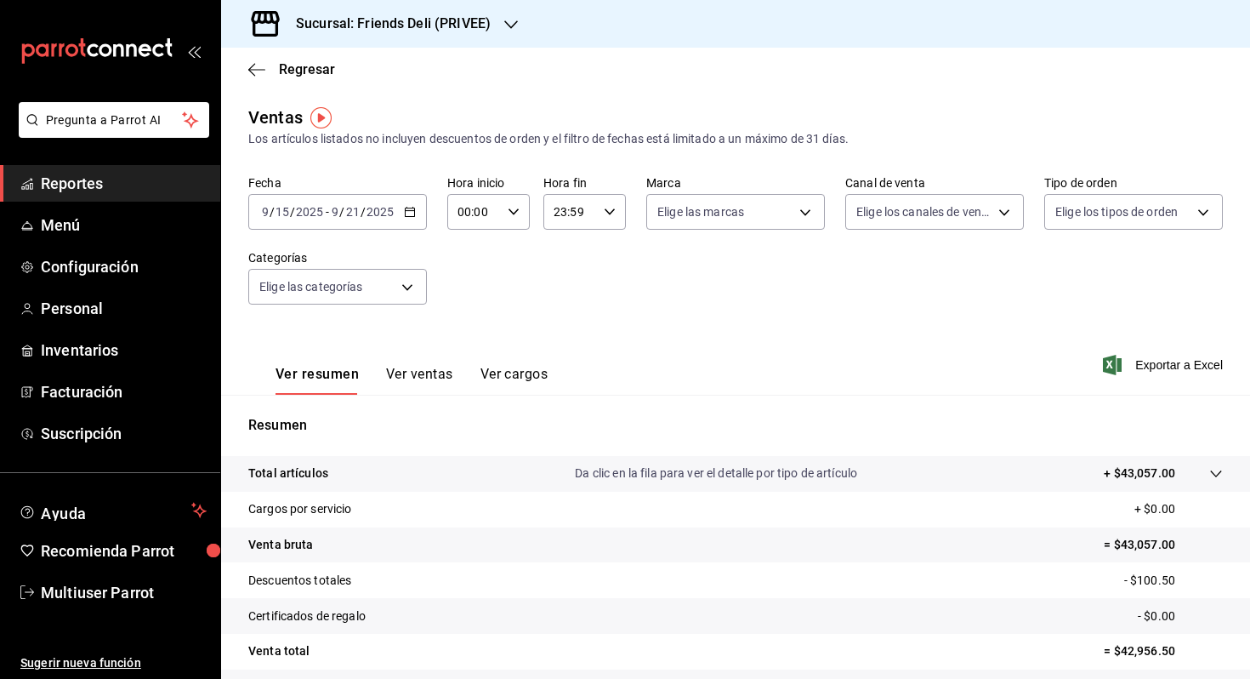
click at [412, 367] on button "Ver ventas" at bounding box center [419, 380] width 67 height 29
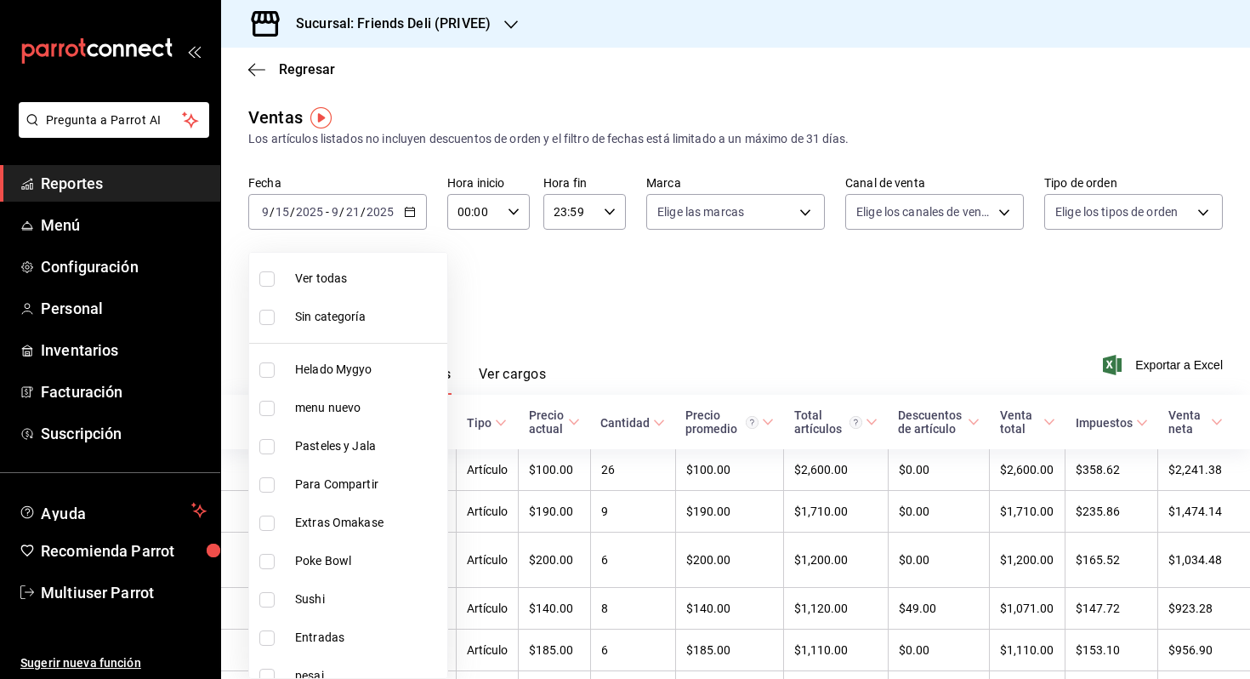
click at [390, 293] on body "Pregunta a Parrot AI Reportes Menú Configuración Personal Inventarios Facturaci…" at bounding box center [625, 339] width 1250 height 679
click at [389, 368] on span "Helado Mygyo" at bounding box center [367, 370] width 145 height 18
type input "e4b8d9f7-57bf-4f80-8a76-ee0d17355b19"
checkbox input "true"
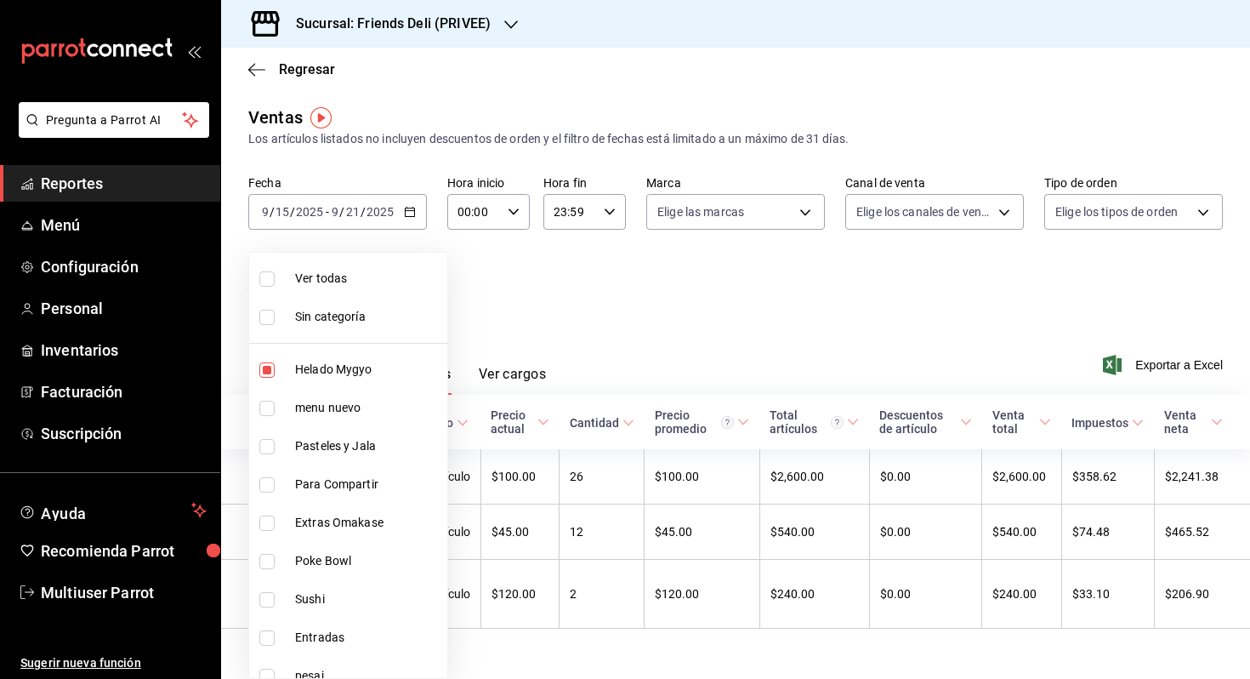
click at [539, 315] on div at bounding box center [625, 339] width 1250 height 679
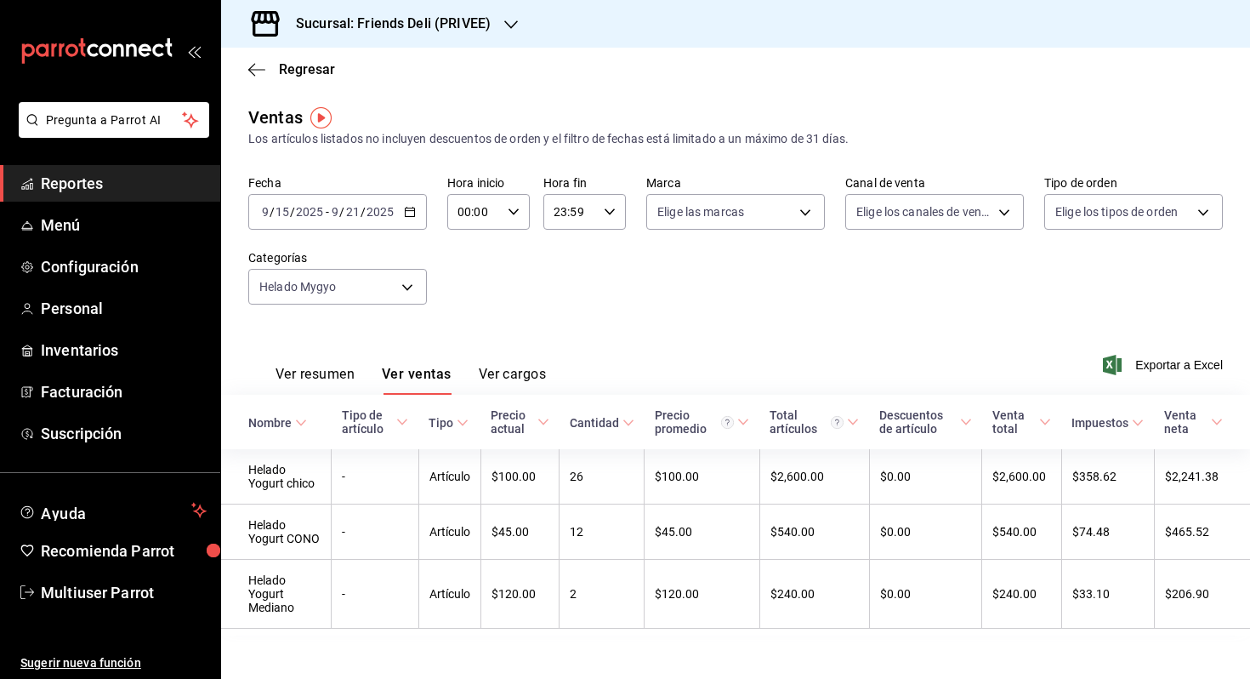
click at [397, 212] on div "[DATE] [DATE] - [DATE] [DATE]" at bounding box center [337, 212] width 179 height 36
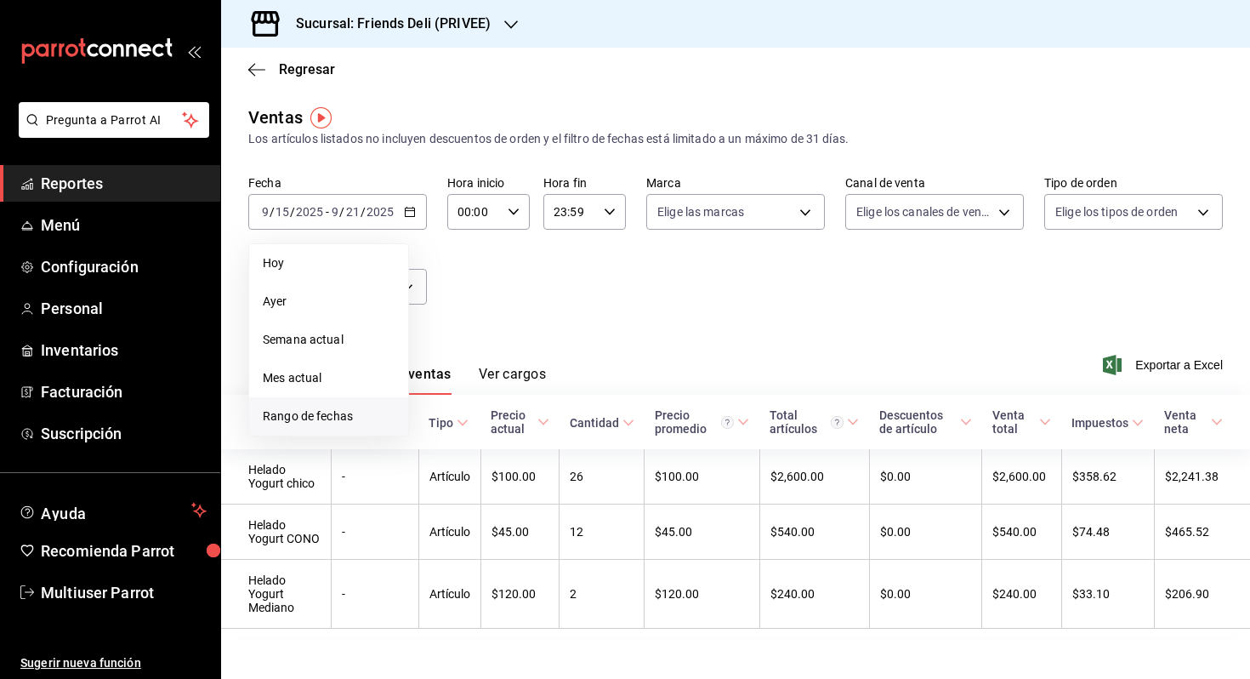
click at [358, 413] on span "Rango de fechas" at bounding box center [329, 416] width 132 height 18
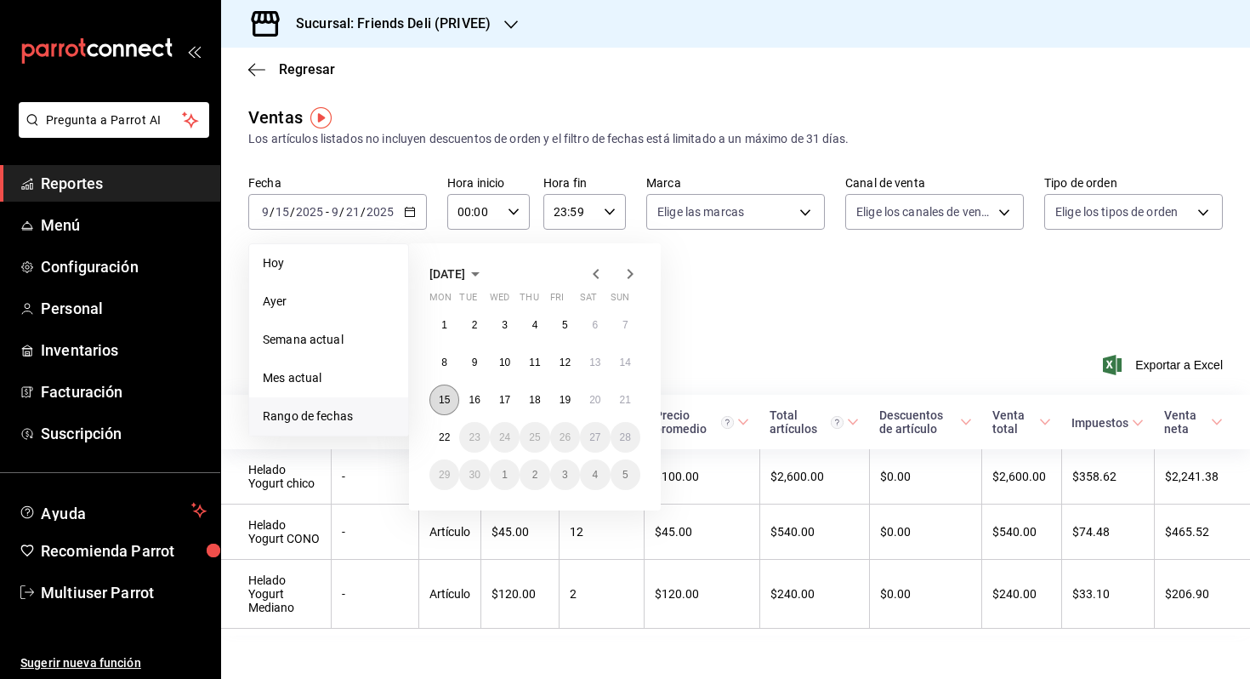
click at [442, 395] on abbr "15" at bounding box center [444, 400] width 11 height 12
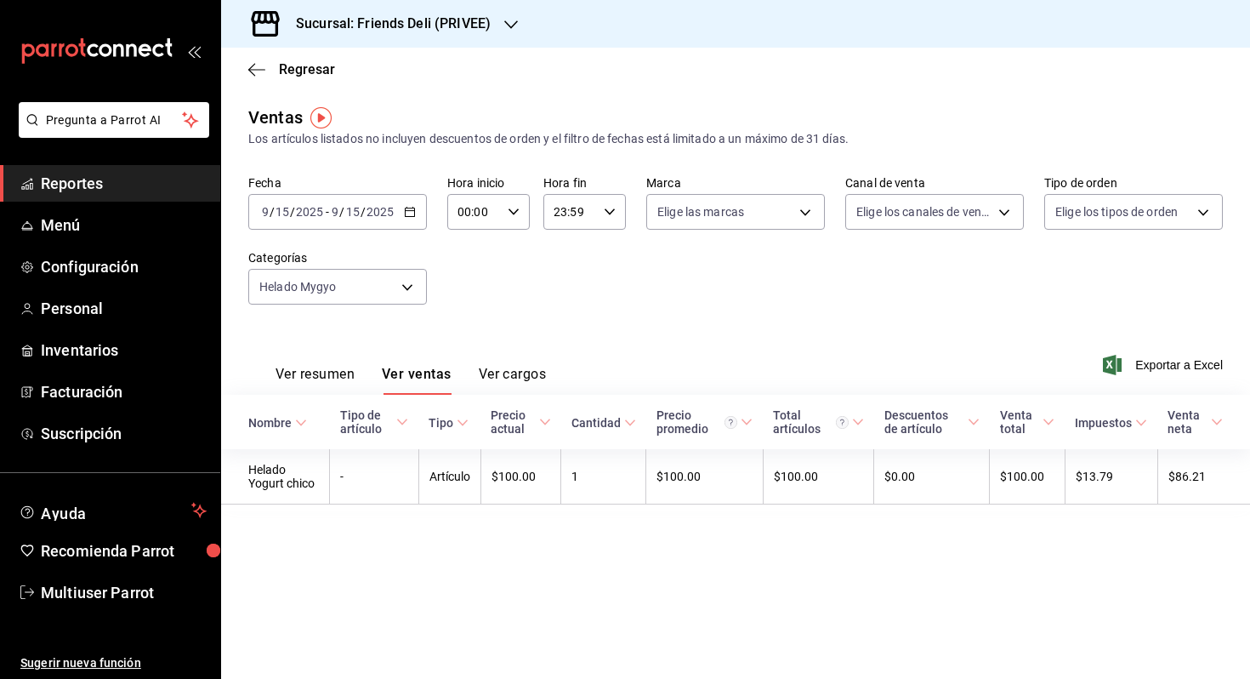
click at [375, 205] on input "2025" at bounding box center [380, 212] width 29 height 14
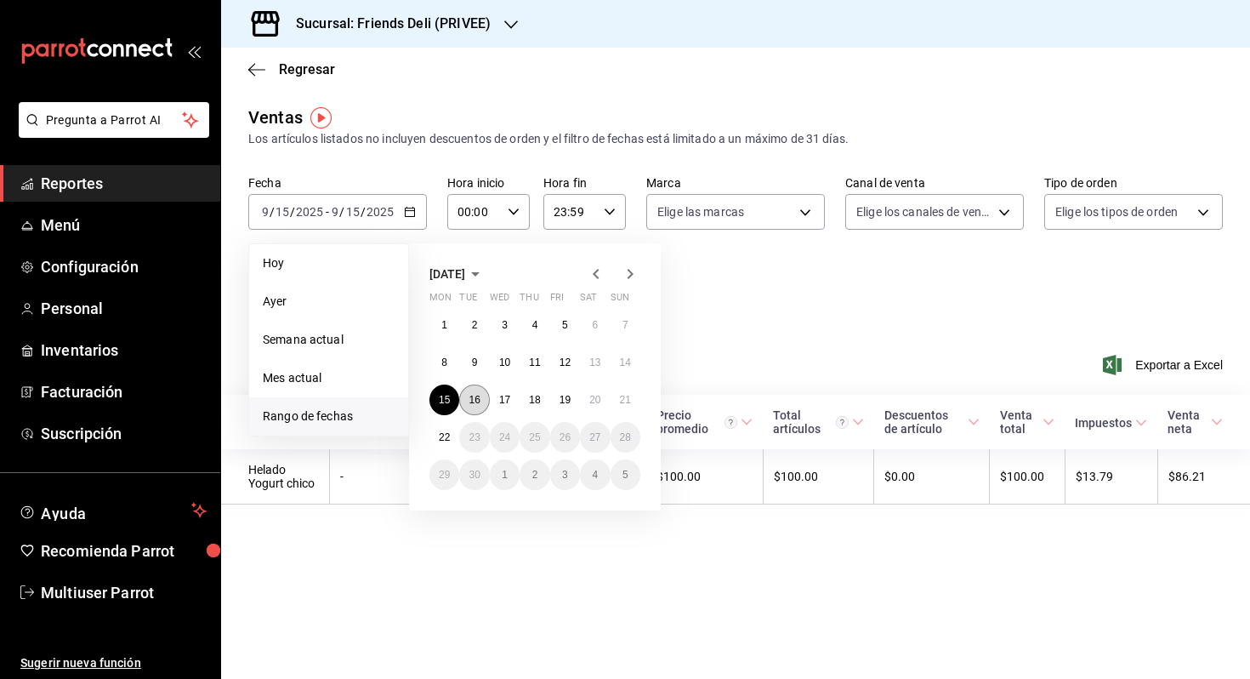
click at [472, 389] on button "16" at bounding box center [474, 399] width 30 height 31
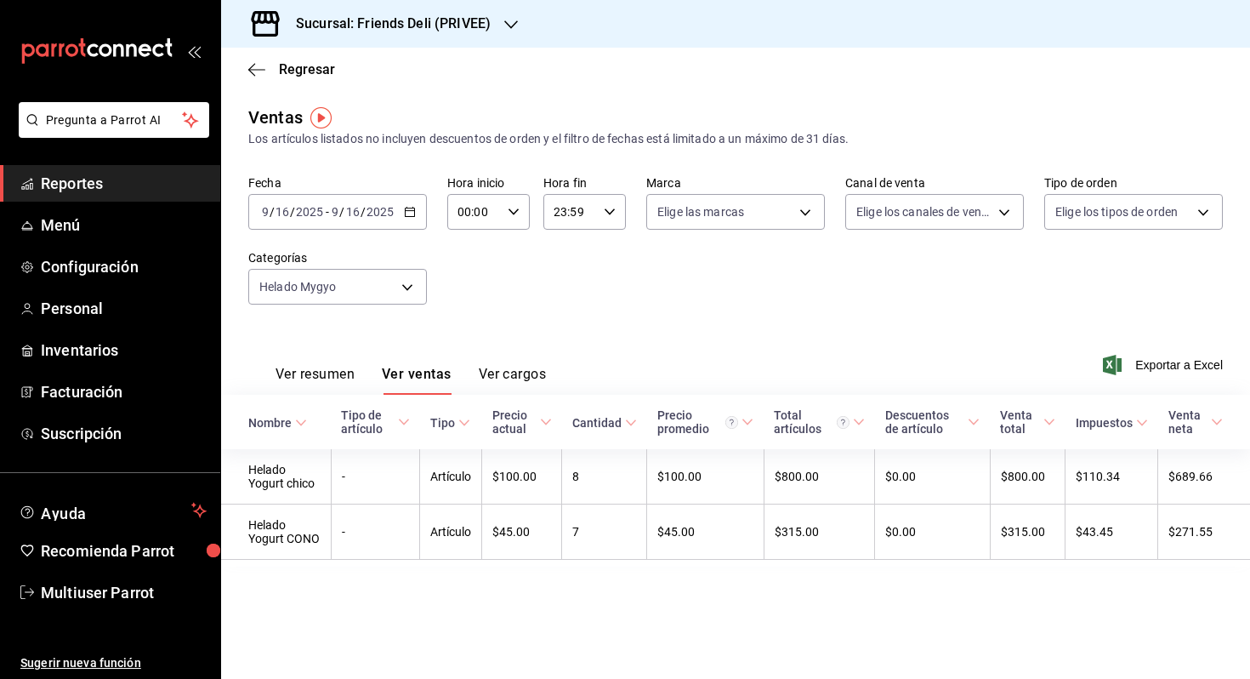
click at [400, 207] on div "[DATE] [DATE] - [DATE] [DATE]" at bounding box center [337, 212] width 179 height 36
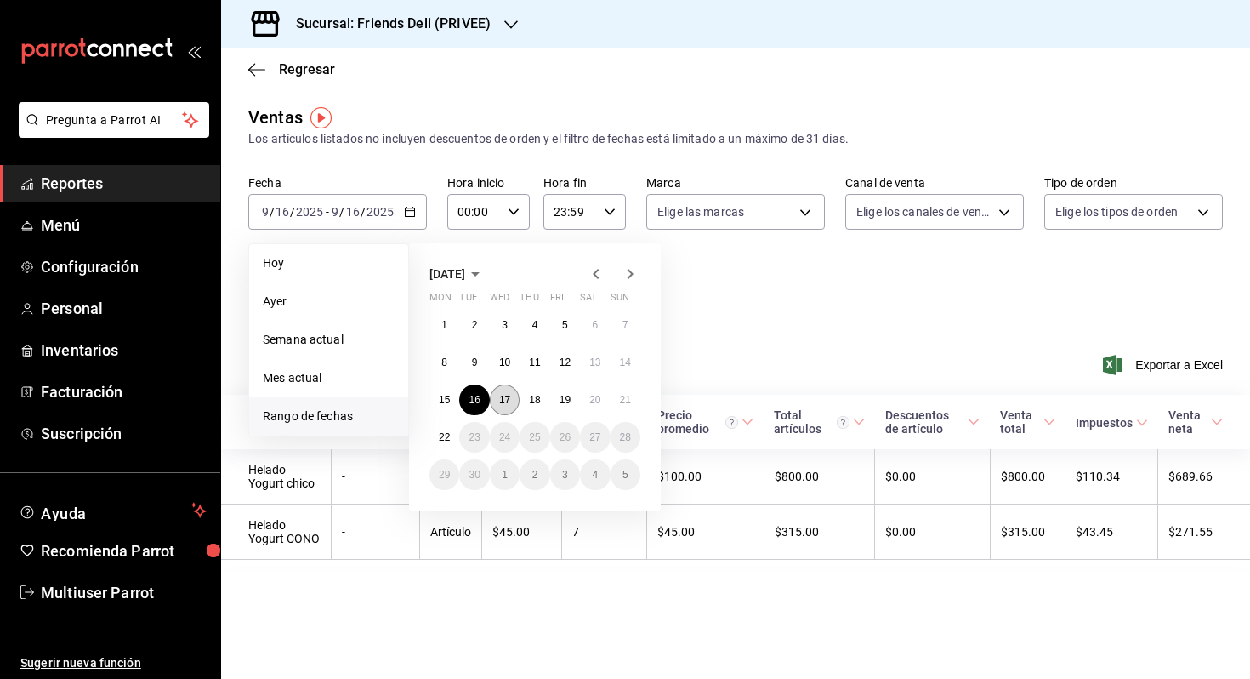
click at [512, 402] on button "17" at bounding box center [505, 399] width 30 height 31
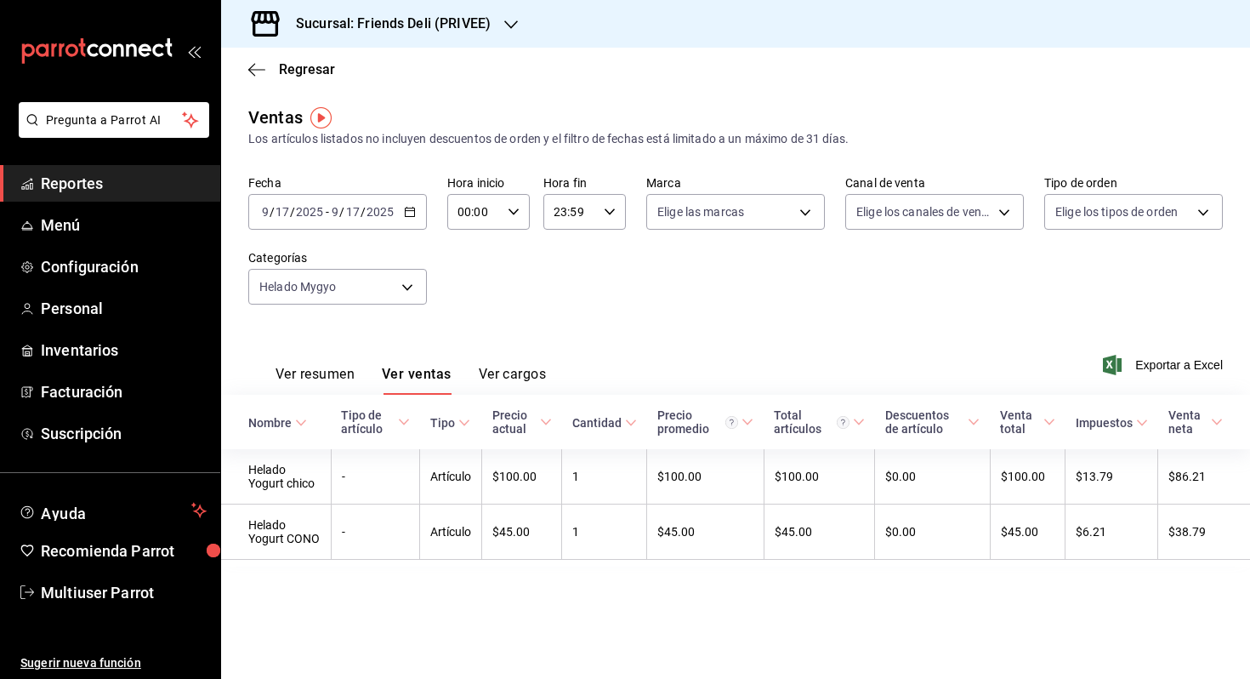
click at [384, 203] on div "[DATE] [DATE] - [DATE] [DATE]" at bounding box center [337, 212] width 179 height 36
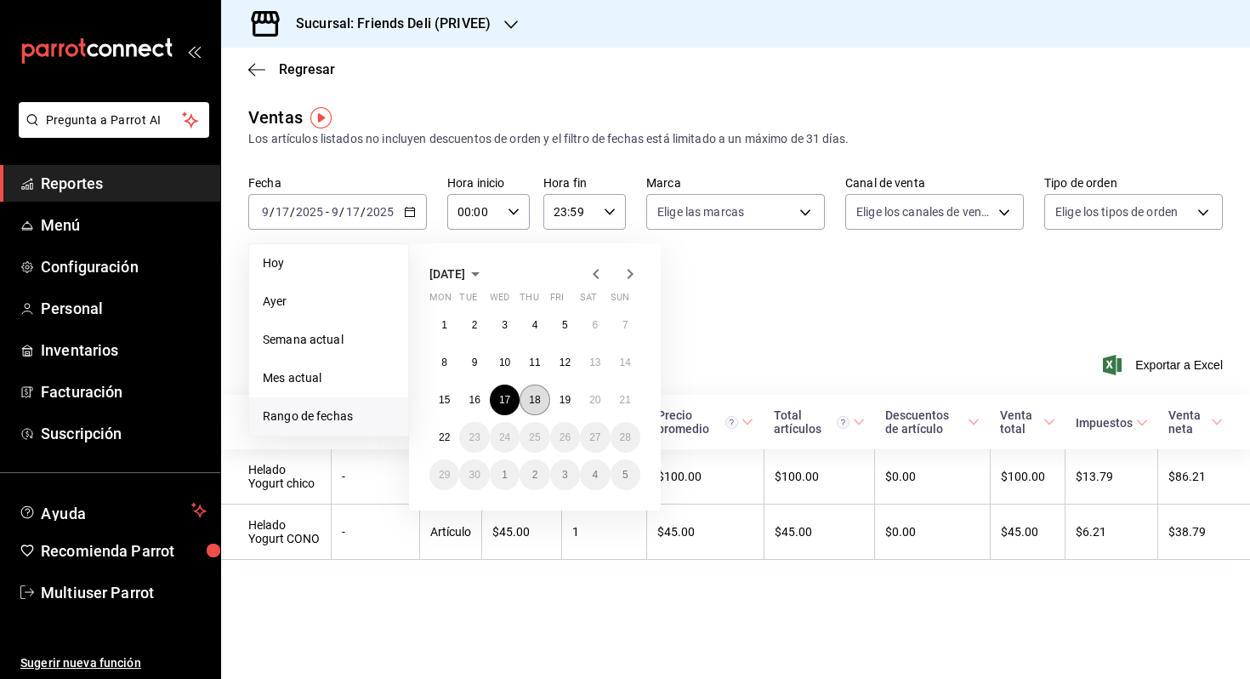
click at [536, 403] on abbr "18" at bounding box center [534, 400] width 11 height 12
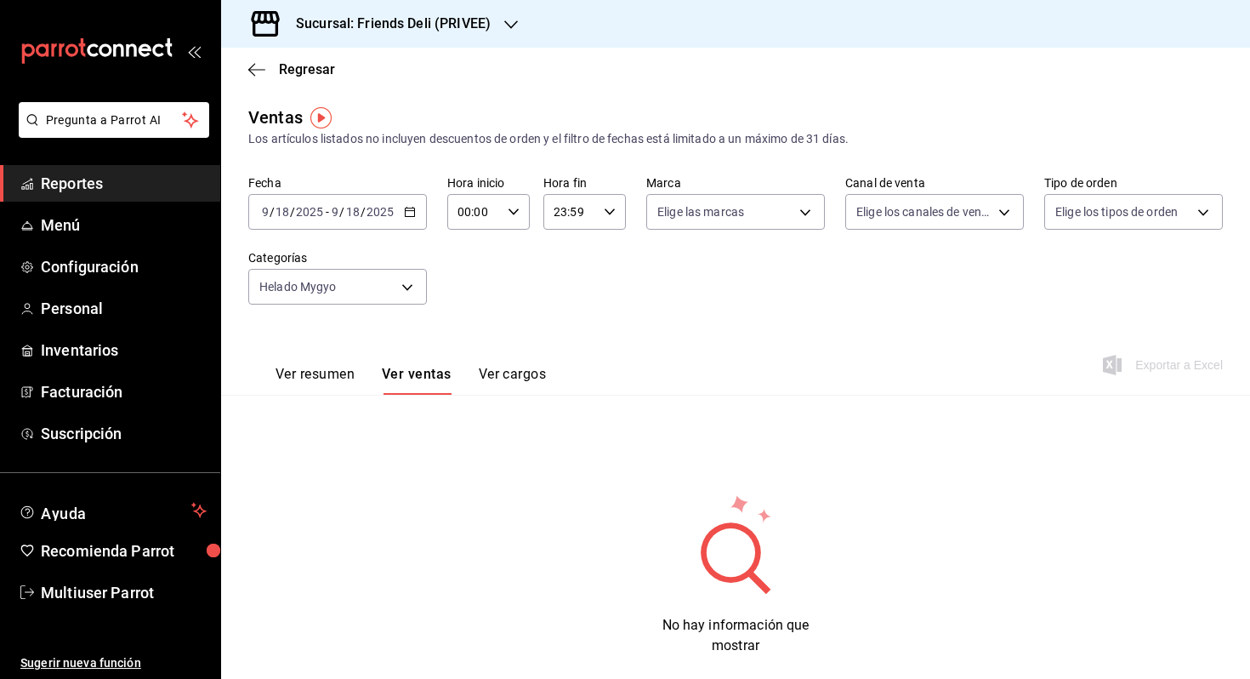
click at [366, 207] on input "2025" at bounding box center [380, 212] width 29 height 14
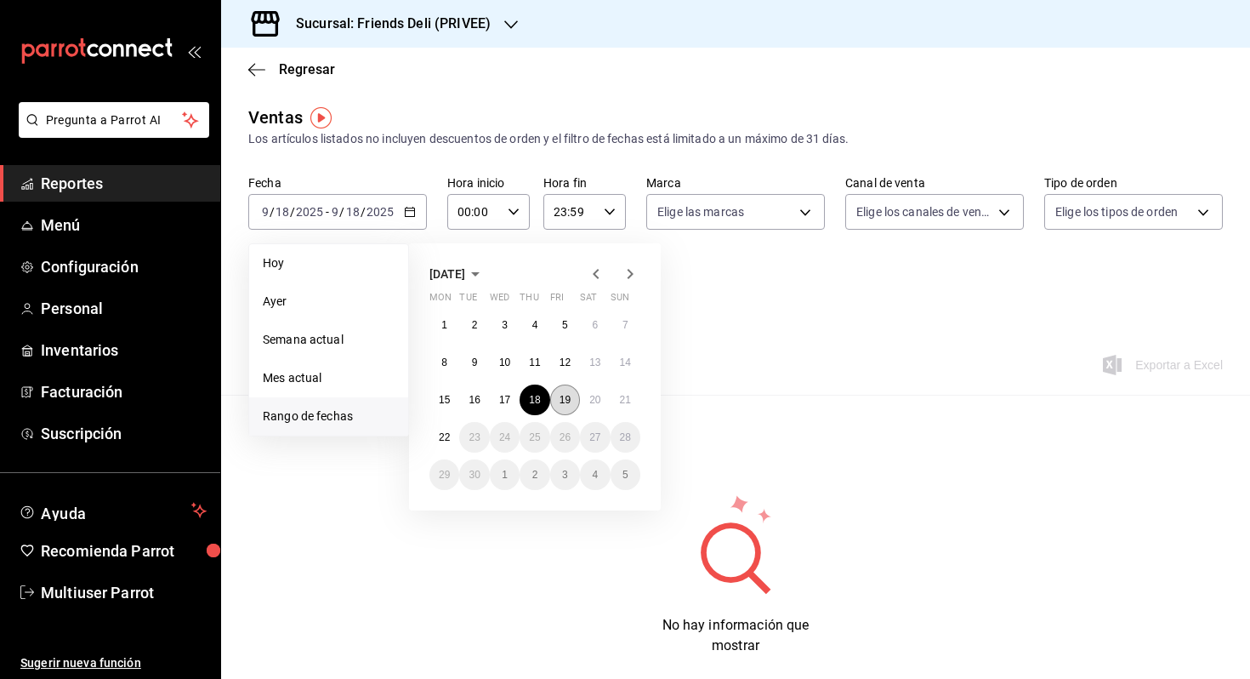
click at [571, 400] on button "19" at bounding box center [565, 399] width 30 height 31
click at [571, 400] on abbr "19" at bounding box center [565, 400] width 11 height 12
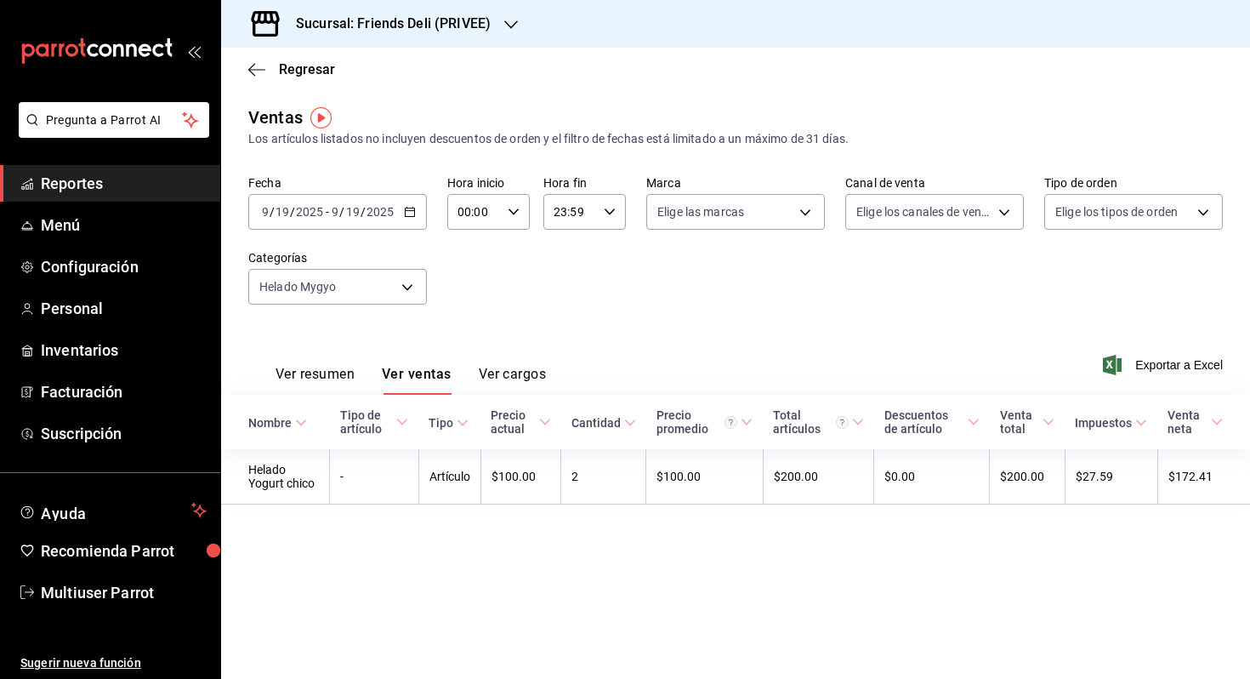
click at [384, 206] on input "2025" at bounding box center [380, 212] width 29 height 14
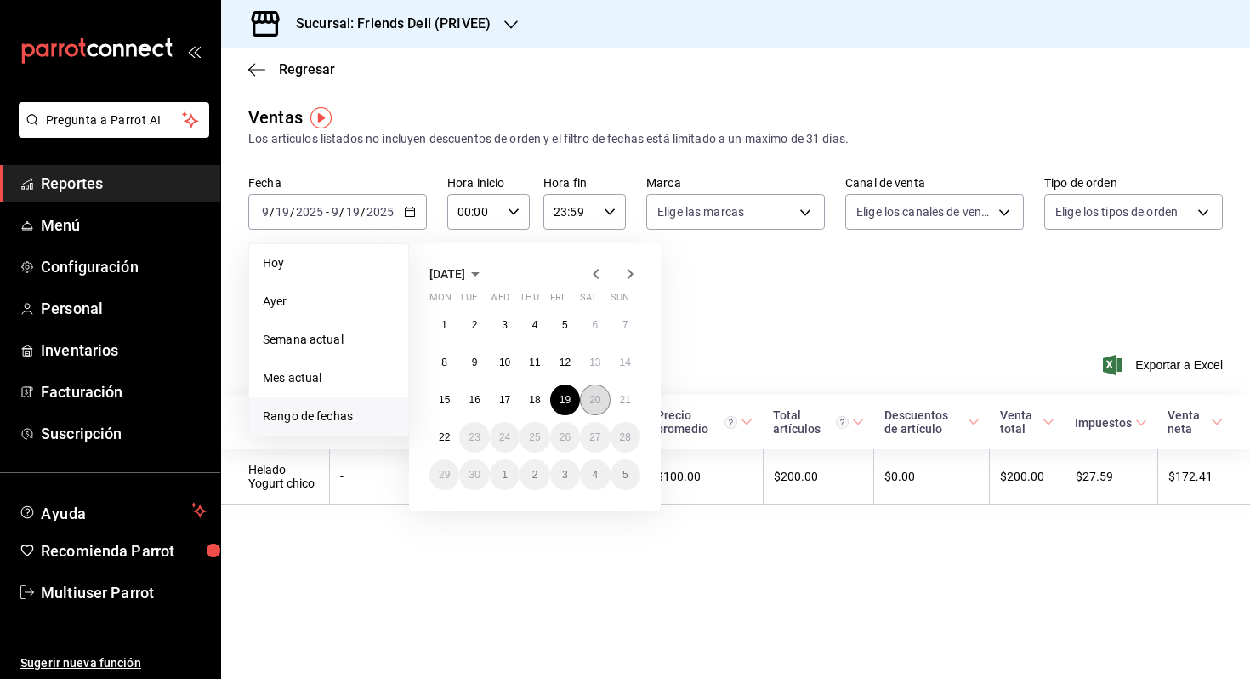
click at [594, 404] on abbr "20" at bounding box center [594, 400] width 11 height 12
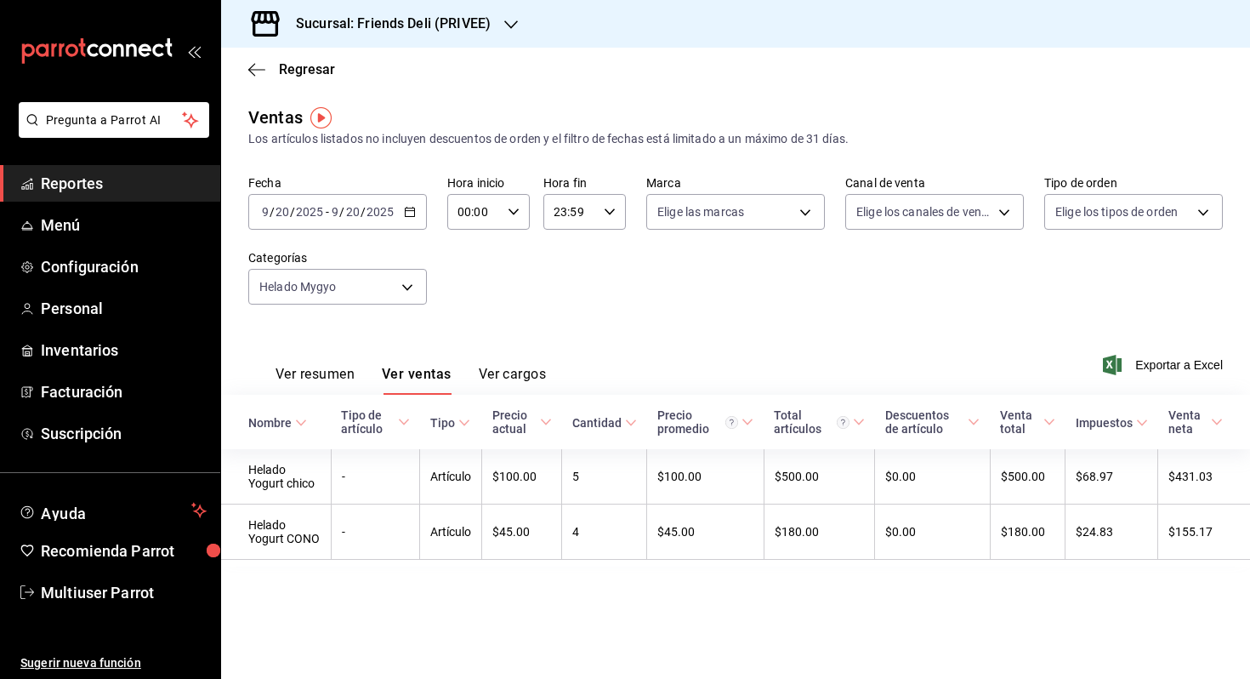
click at [401, 211] on div "[DATE] [DATE] - [DATE] [DATE]" at bounding box center [337, 212] width 179 height 36
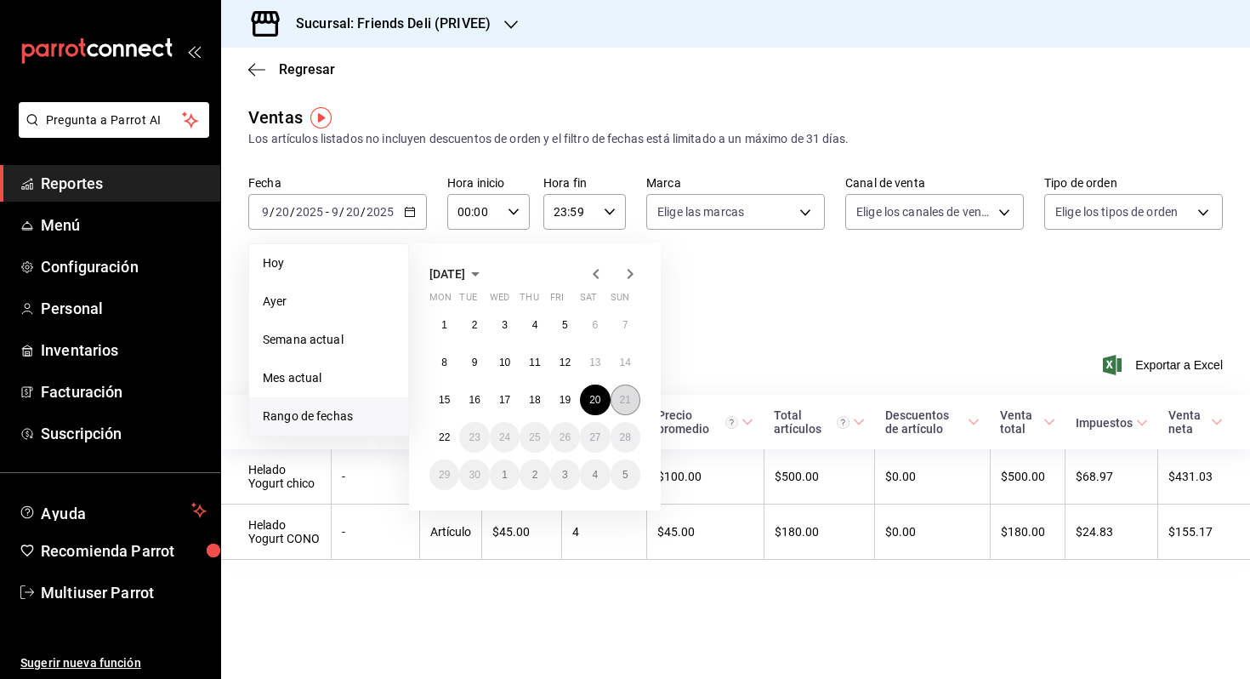
click at [627, 395] on abbr "21" at bounding box center [625, 400] width 11 height 12
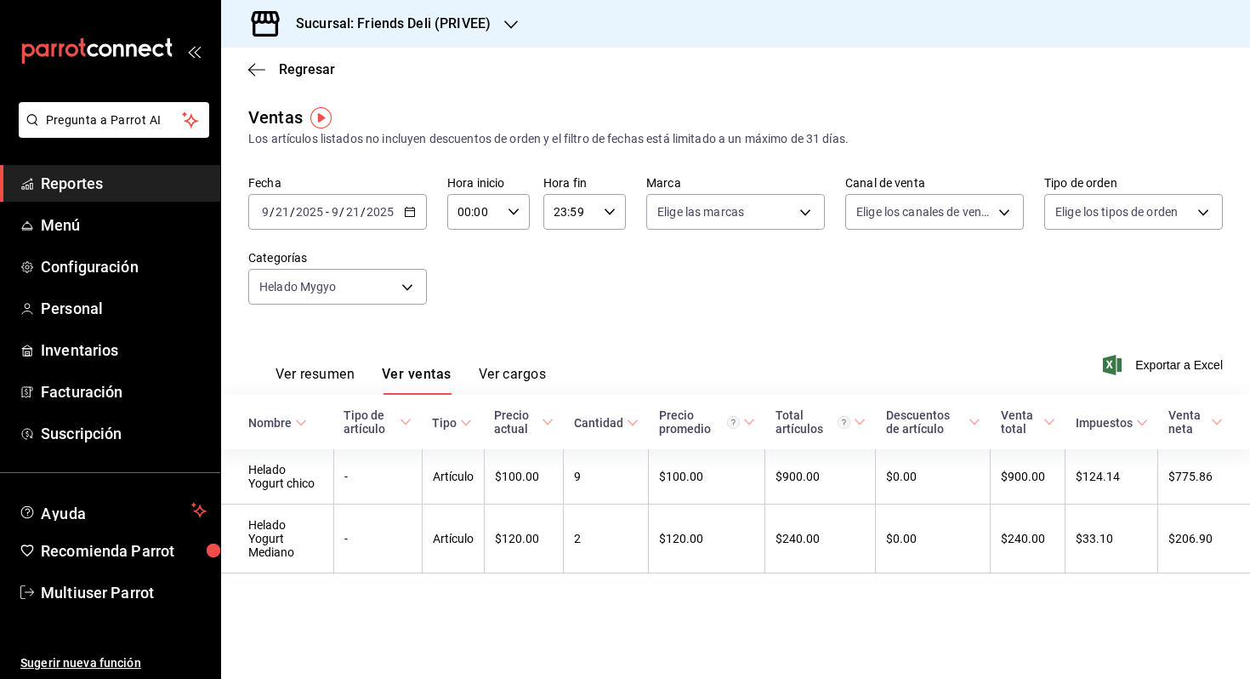
click at [383, 202] on div "[DATE] [DATE] - [DATE] [DATE]" at bounding box center [337, 212] width 179 height 36
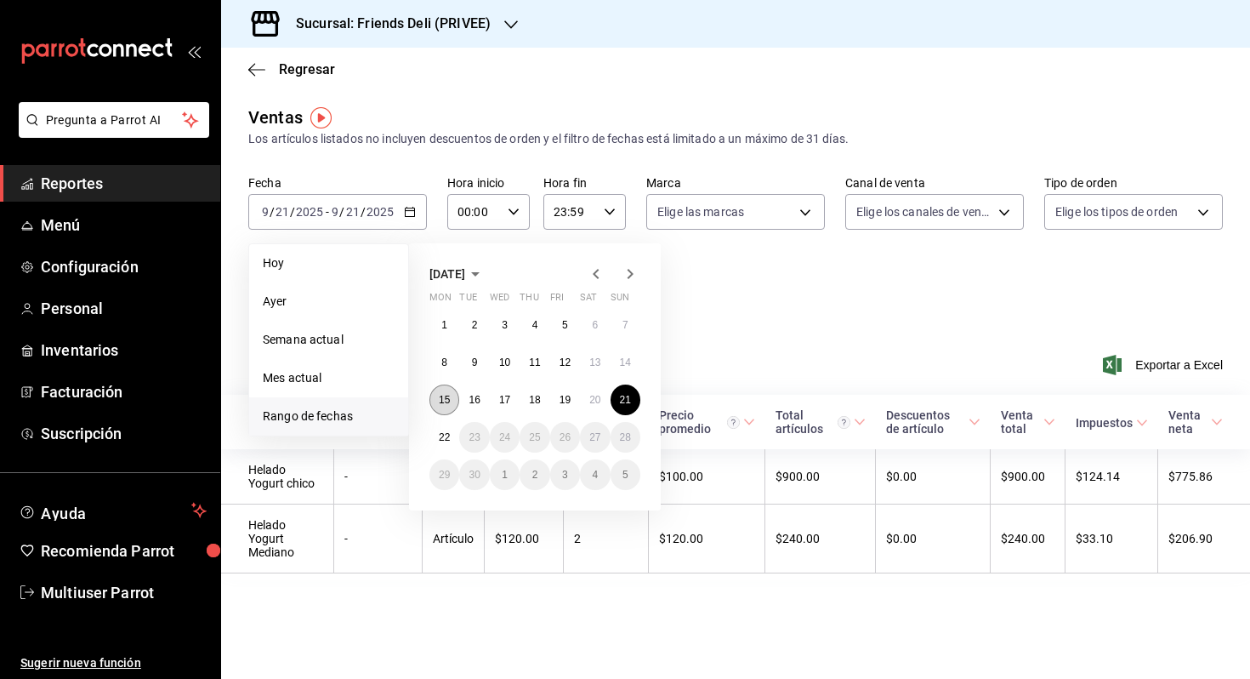
click at [452, 405] on button "15" at bounding box center [444, 399] width 30 height 31
click at [614, 395] on button "21" at bounding box center [626, 399] width 30 height 31
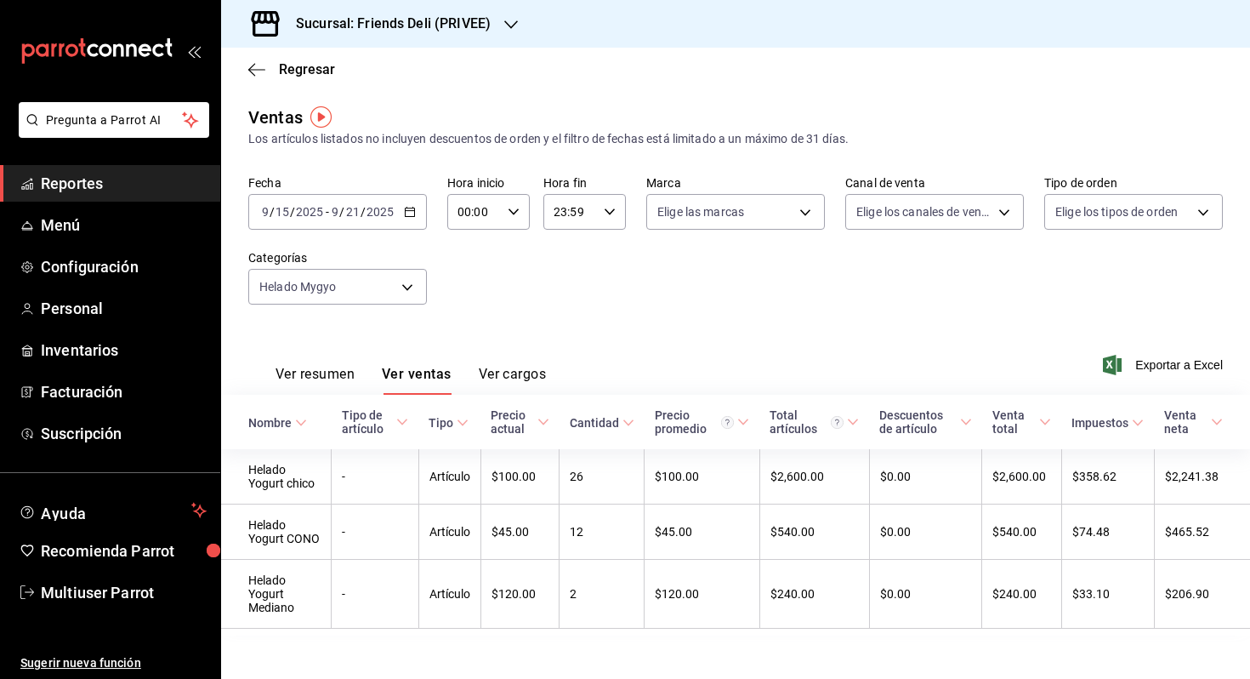
scroll to position [14, 0]
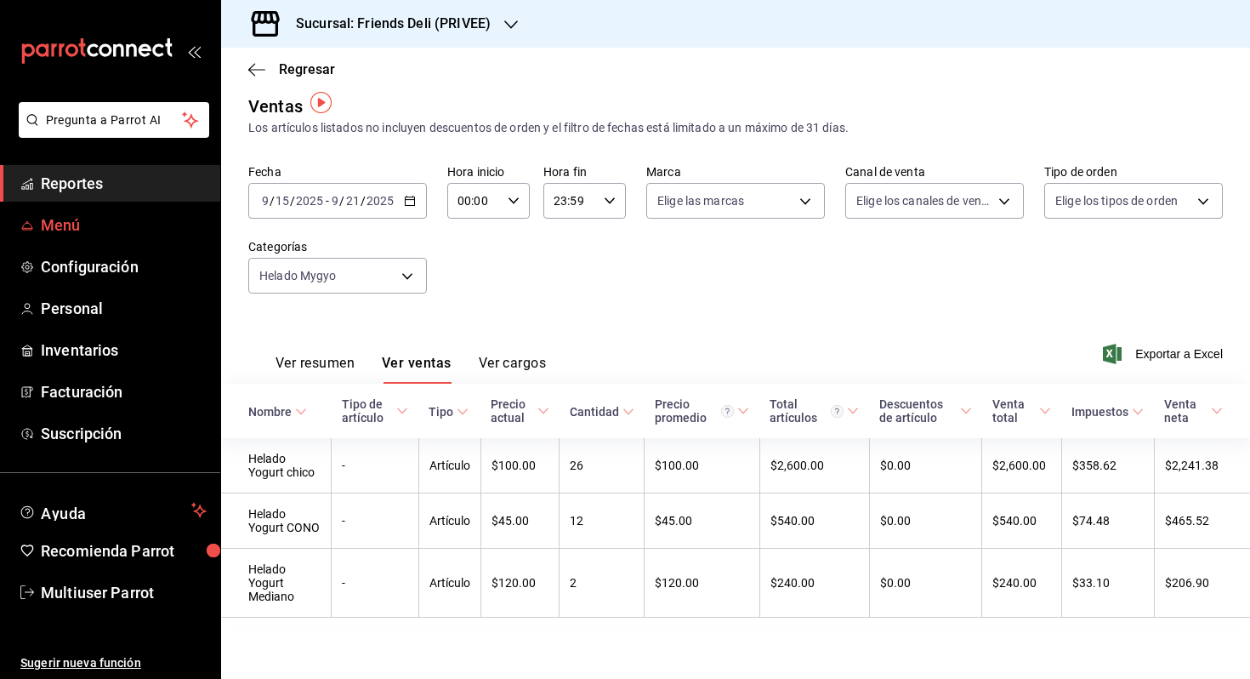
click at [133, 230] on span "Menú" at bounding box center [124, 224] width 166 height 23
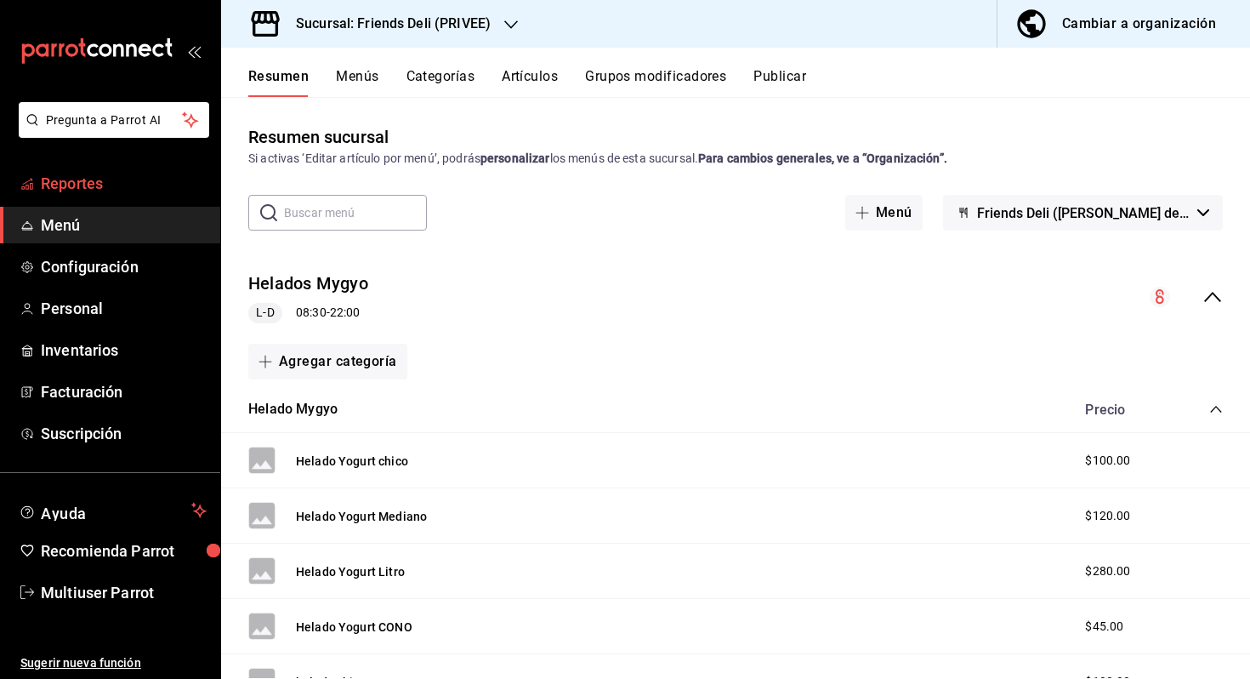
click at [138, 184] on span "Reportes" at bounding box center [124, 183] width 166 height 23
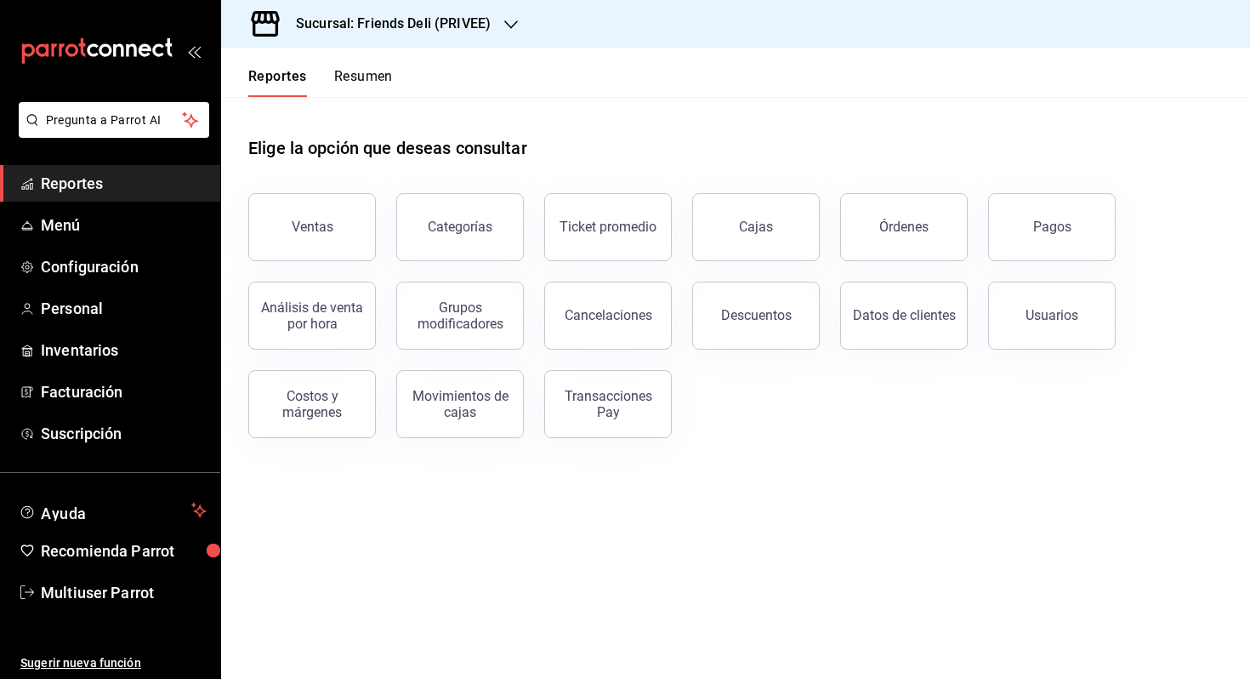
click at [369, 69] on button "Resumen" at bounding box center [363, 82] width 59 height 29
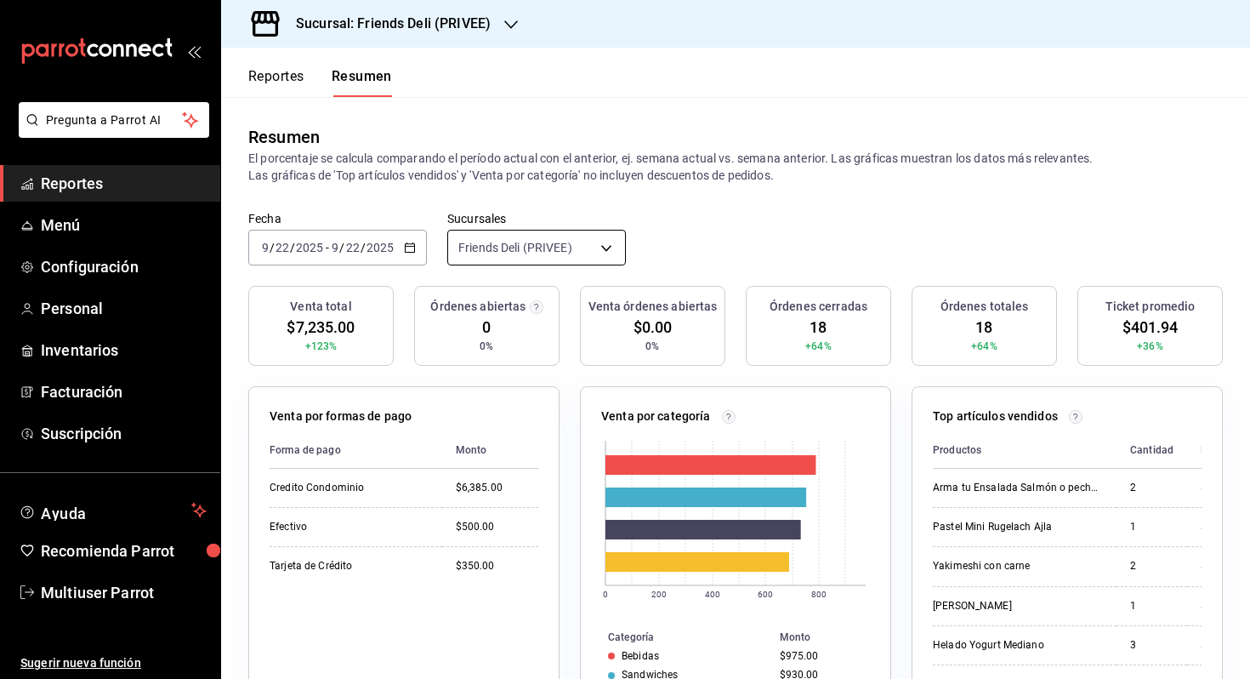
click at [567, 255] on body "Pregunta a Parrot AI Reportes Menú Configuración Personal Inventarios Facturaci…" at bounding box center [625, 339] width 1250 height 679
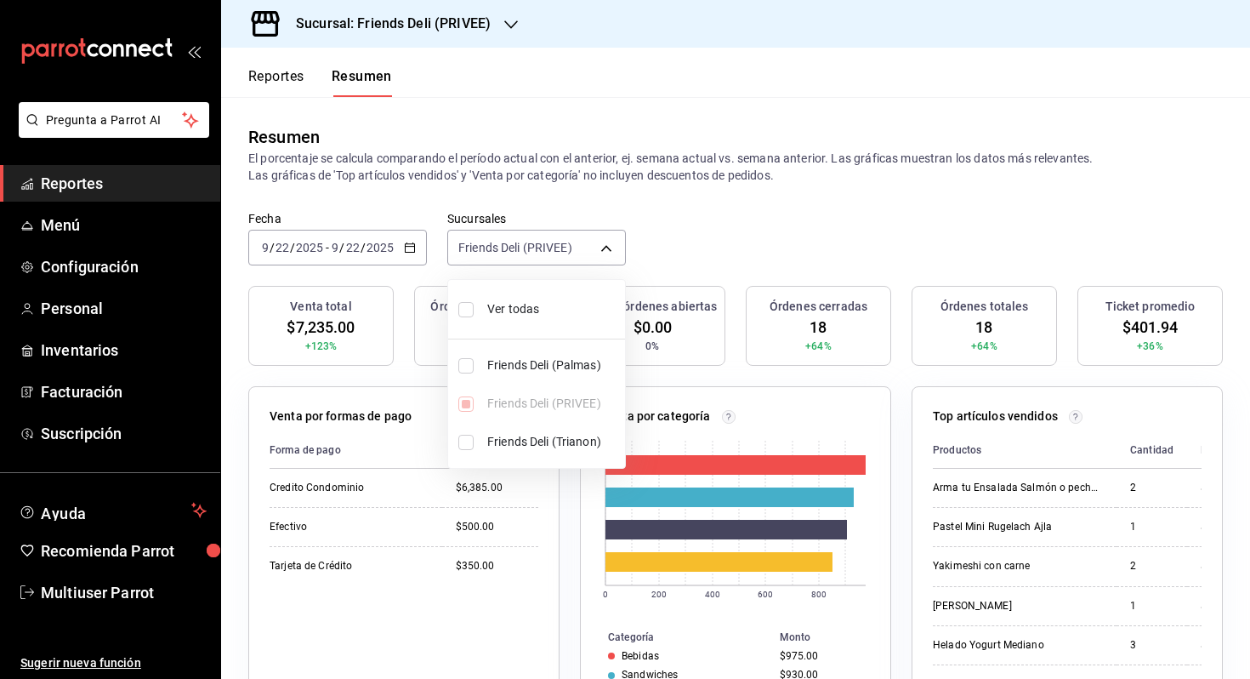
click at [547, 321] on li "Ver todas" at bounding box center [536, 309] width 177 height 45
type input "[object Object],[object Object],[object Object]"
checkbox input "true"
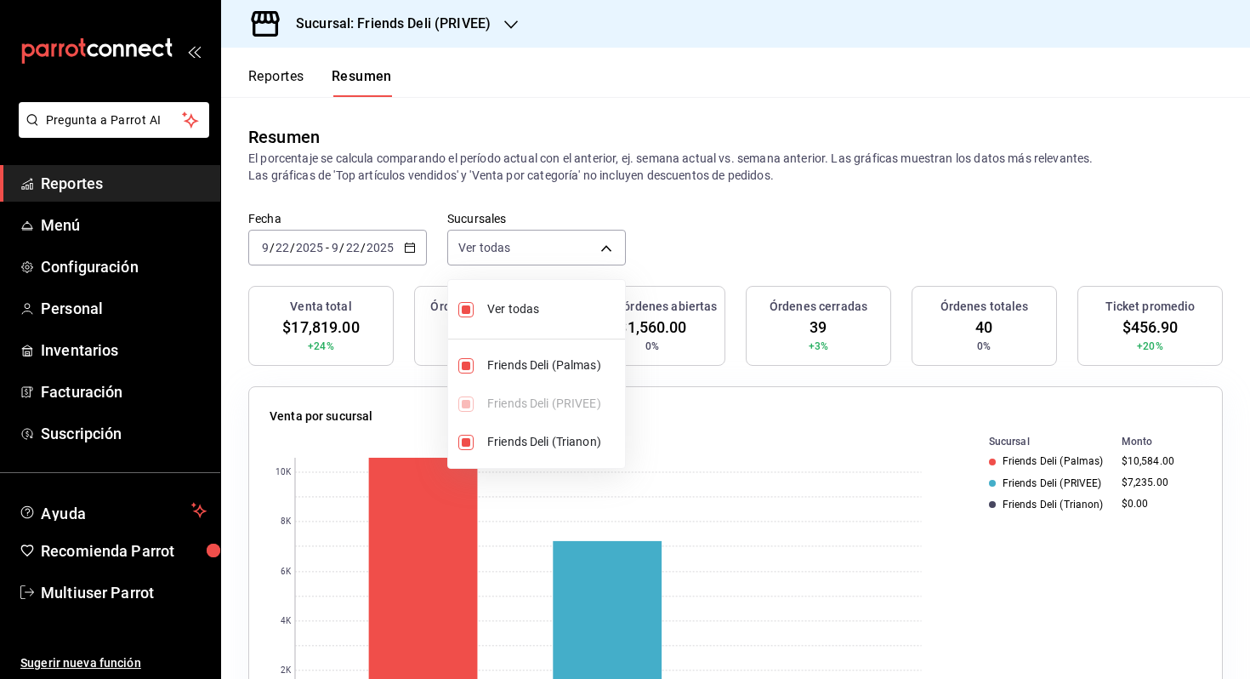
click at [675, 235] on div at bounding box center [625, 339] width 1250 height 679
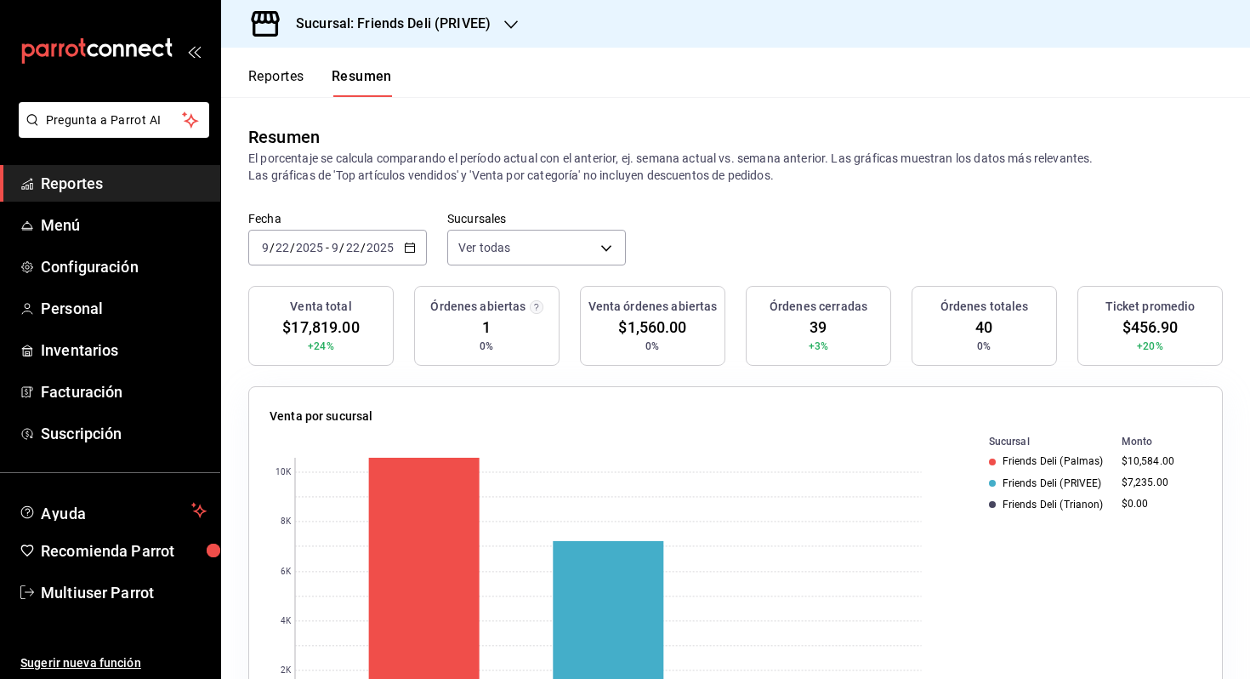
click at [396, 254] on div "[DATE] [DATE] - [DATE] [DATE]" at bounding box center [337, 248] width 179 height 36
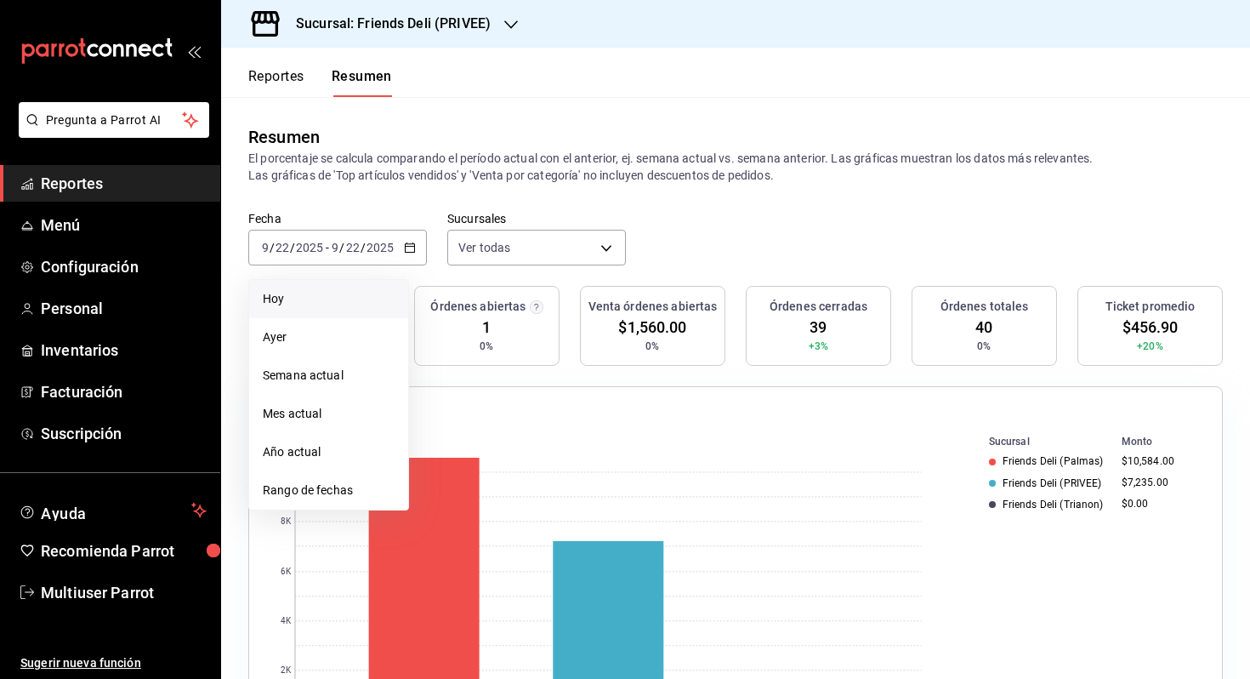
click at [371, 309] on li "Hoy" at bounding box center [328, 299] width 159 height 38
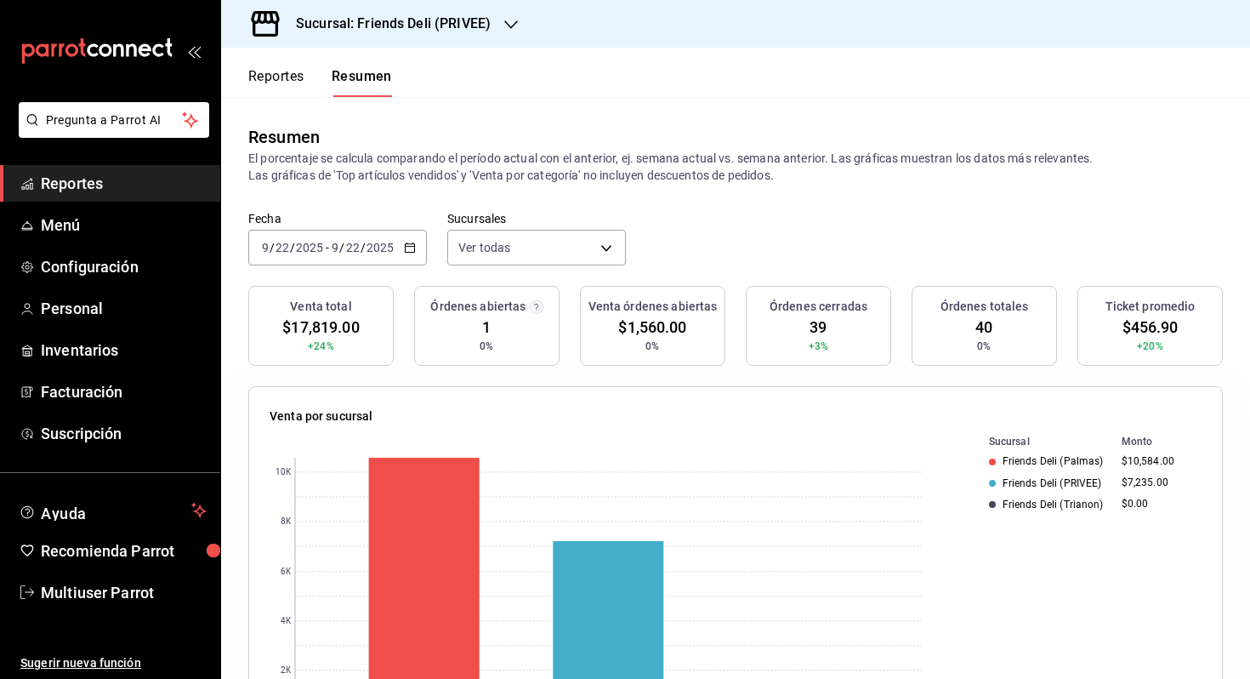
click at [387, 253] on input "2025" at bounding box center [380, 248] width 29 height 14
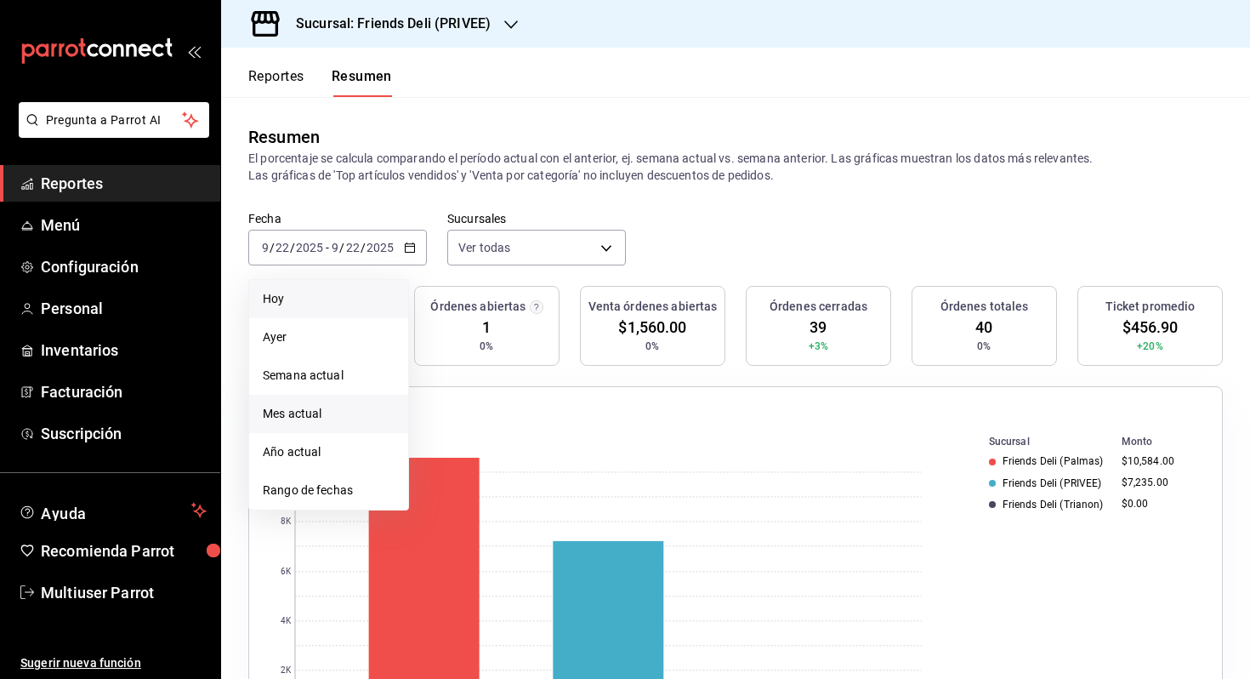
click at [334, 422] on span "Mes actual" at bounding box center [329, 414] width 132 height 18
